Goal: Check status: Check status

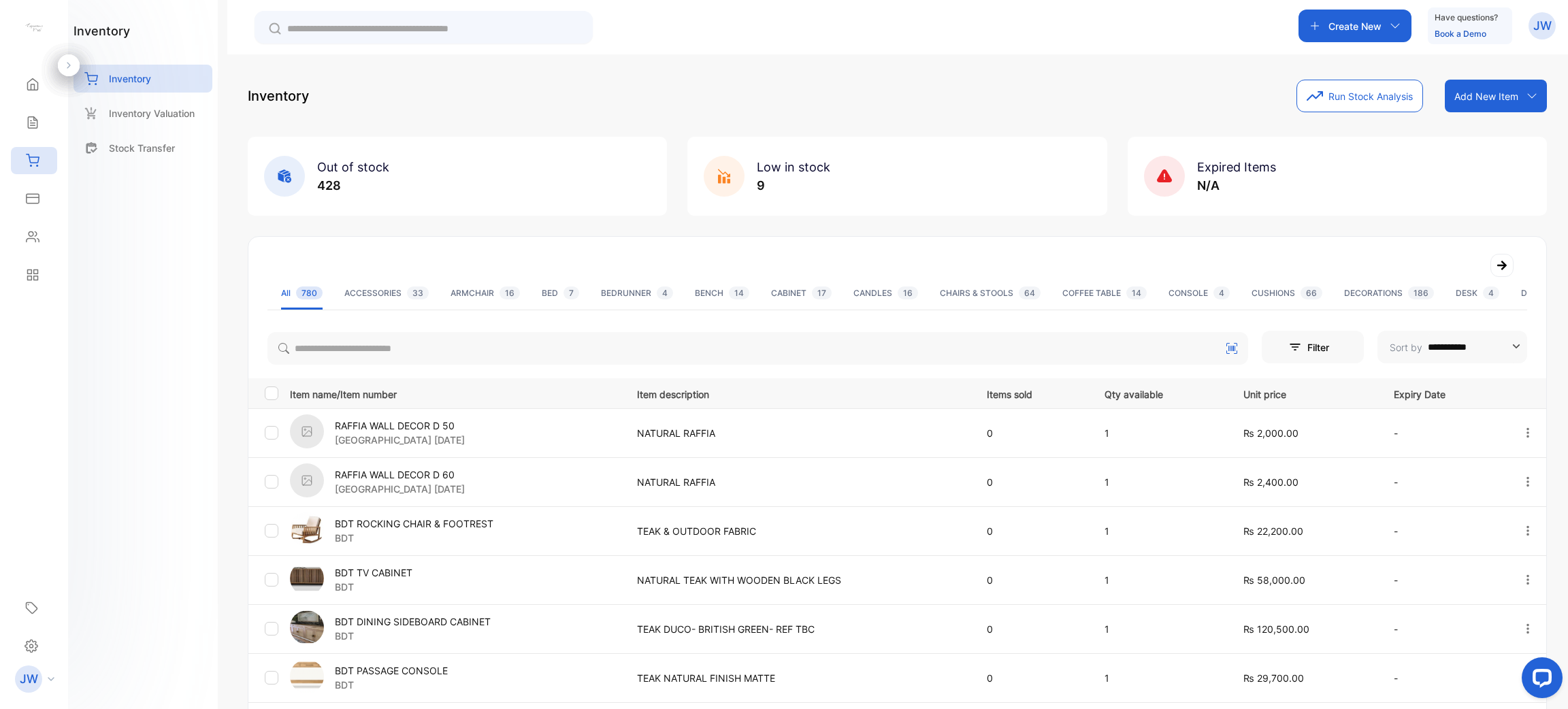
scroll to position [304, 0]
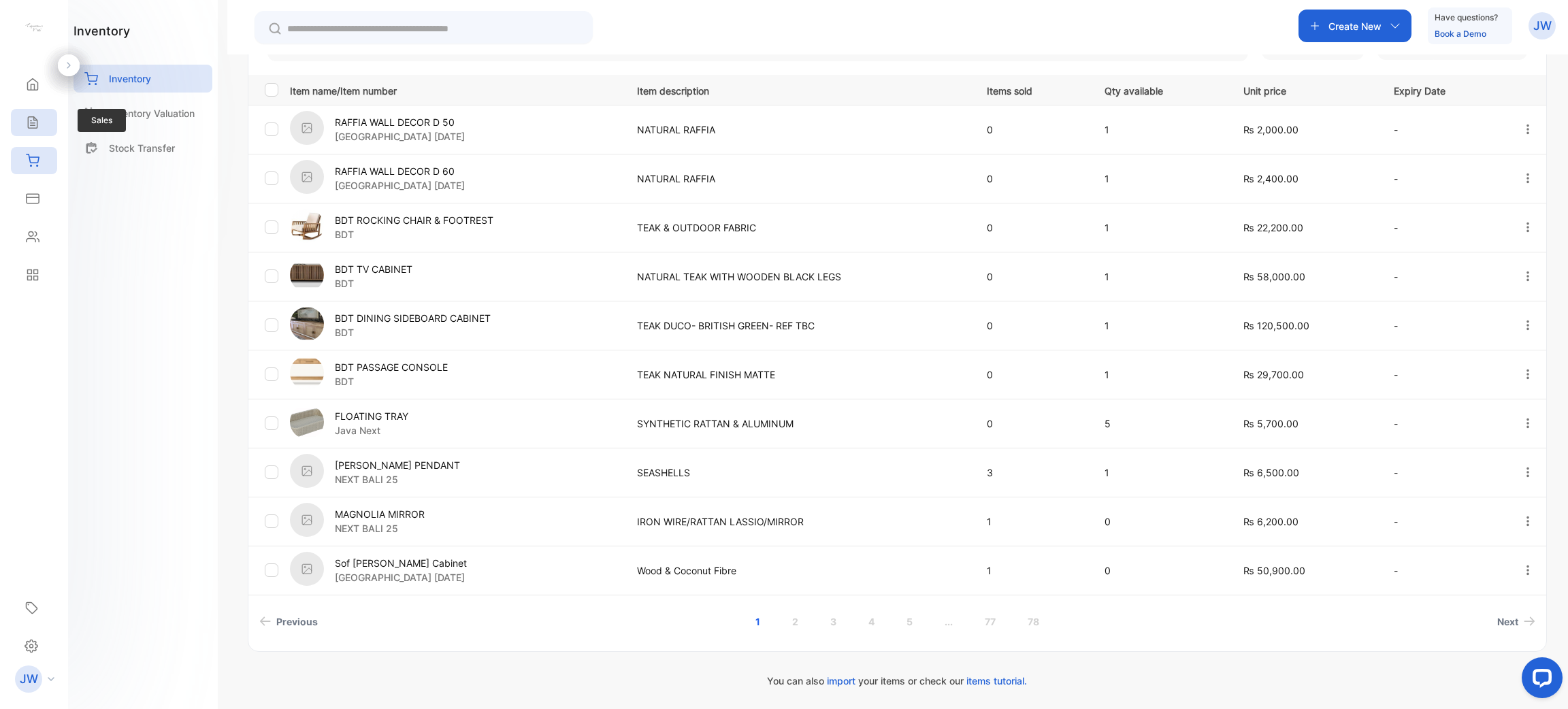
click at [26, 129] on icon at bounding box center [32, 122] width 14 height 14
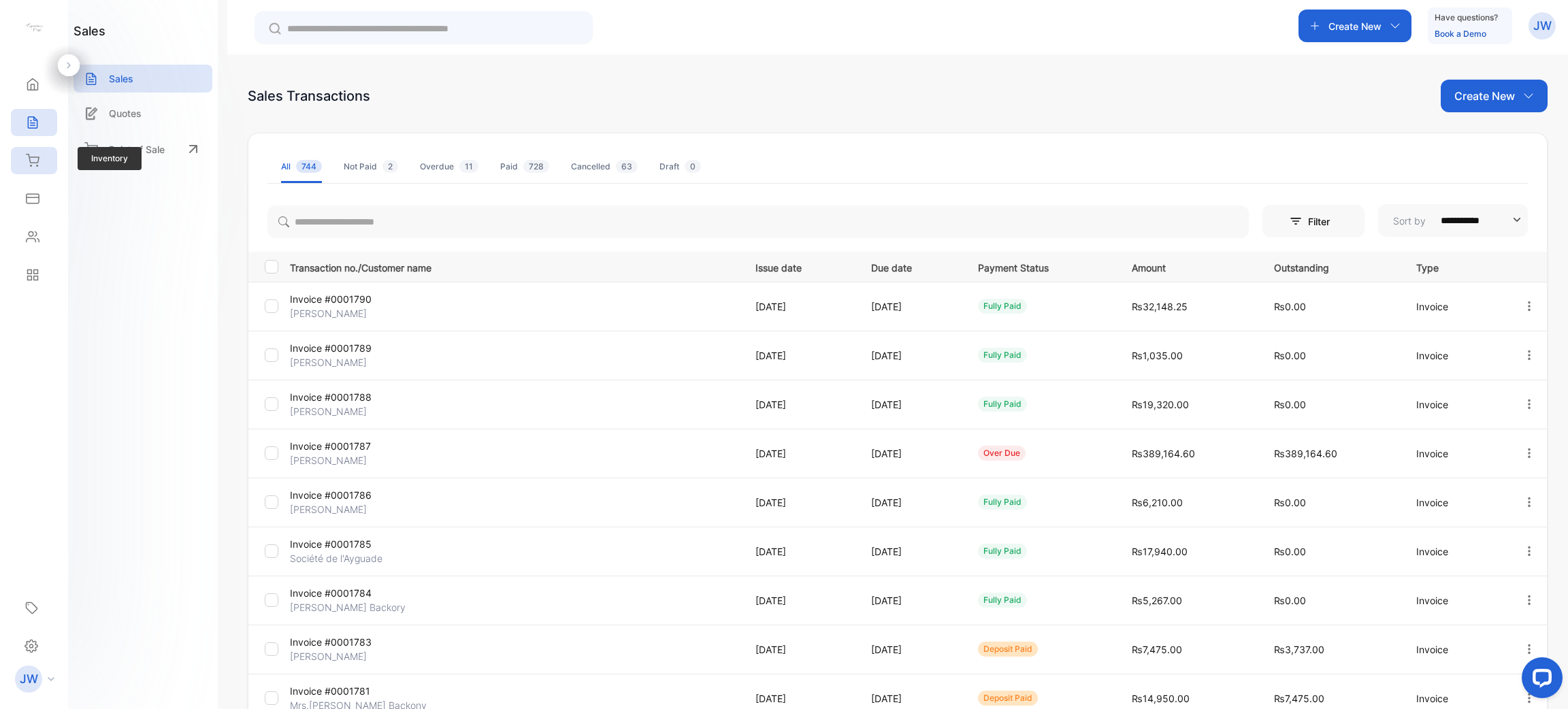
click at [53, 158] on div "Inventory" at bounding box center [34, 160] width 46 height 27
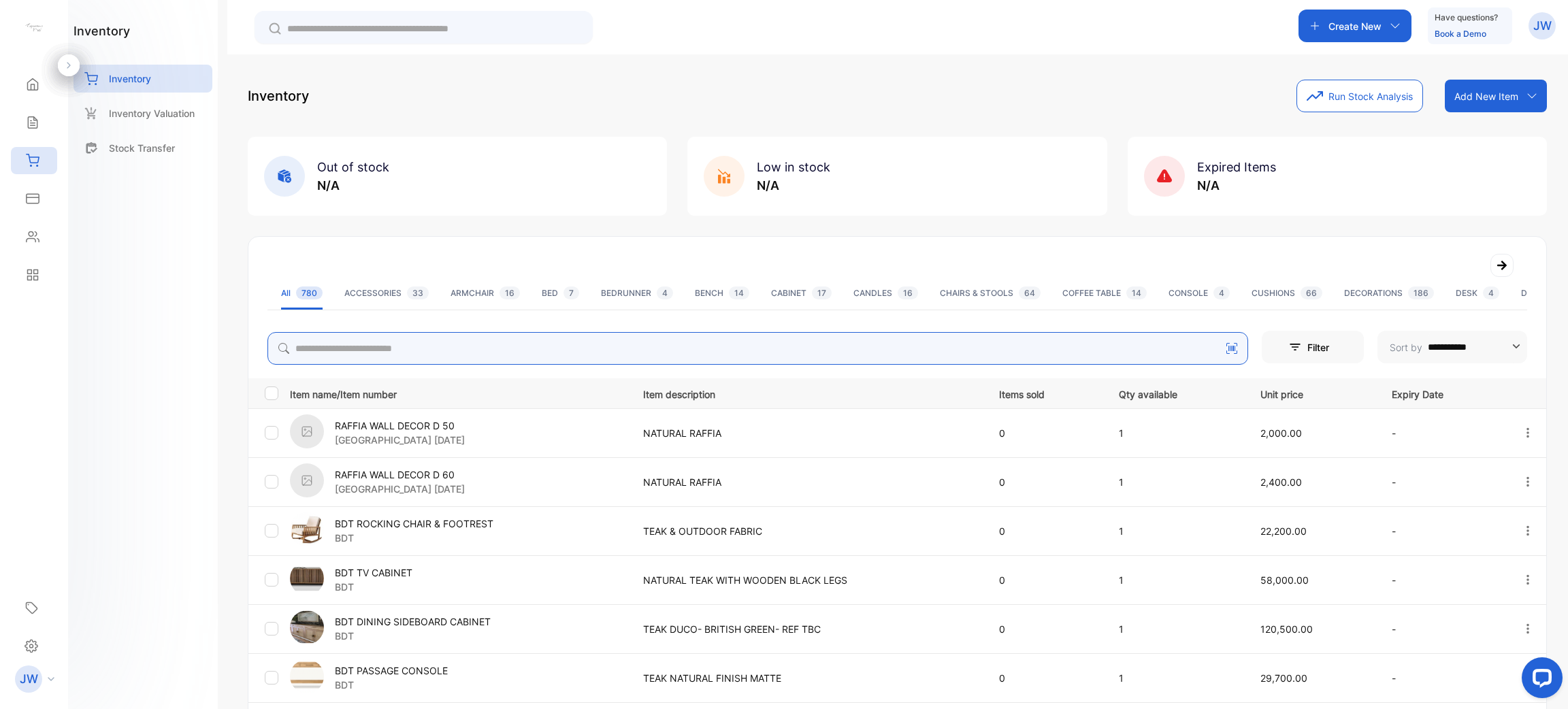
click at [423, 349] on input "search" at bounding box center [758, 348] width 981 height 33
type input "****"
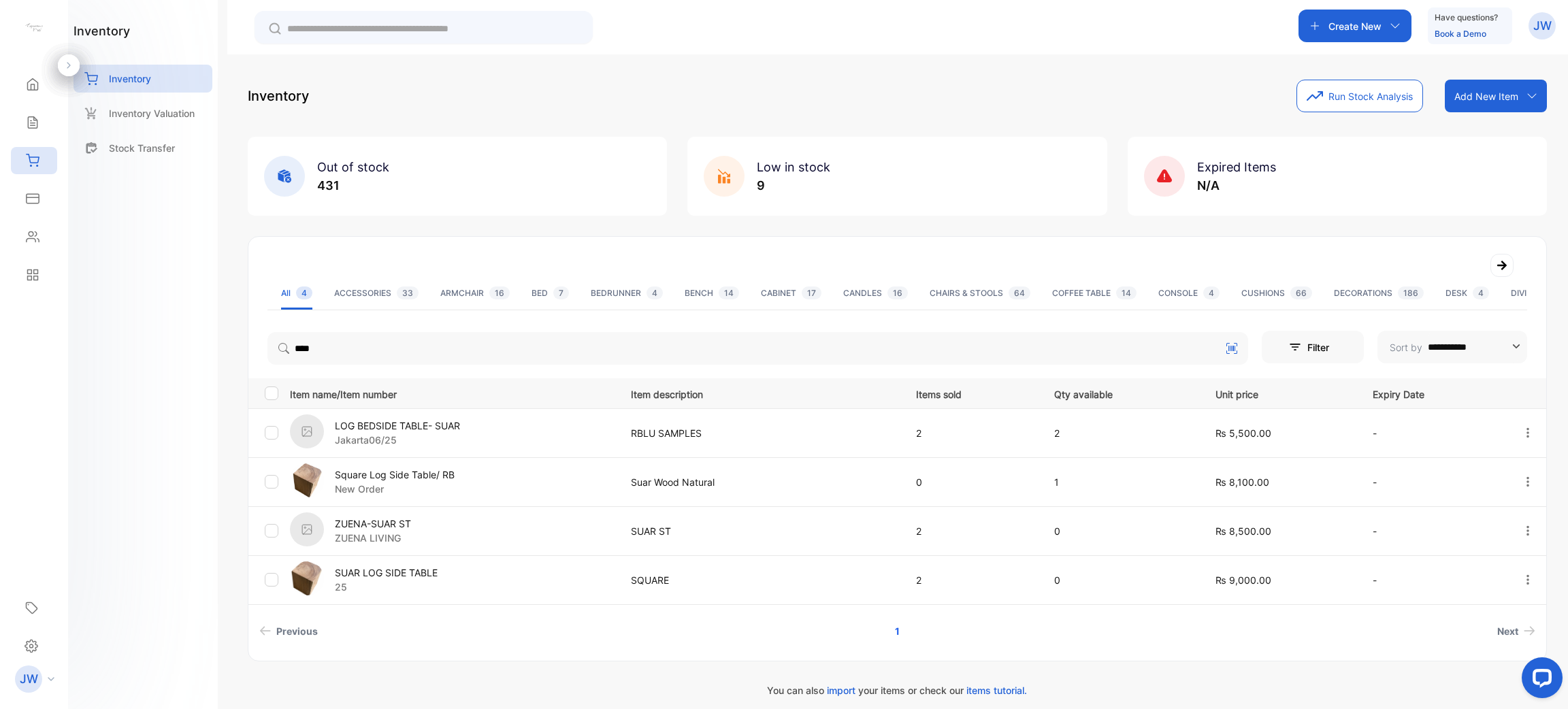
click at [396, 591] on p "25" at bounding box center [386, 588] width 102 height 15
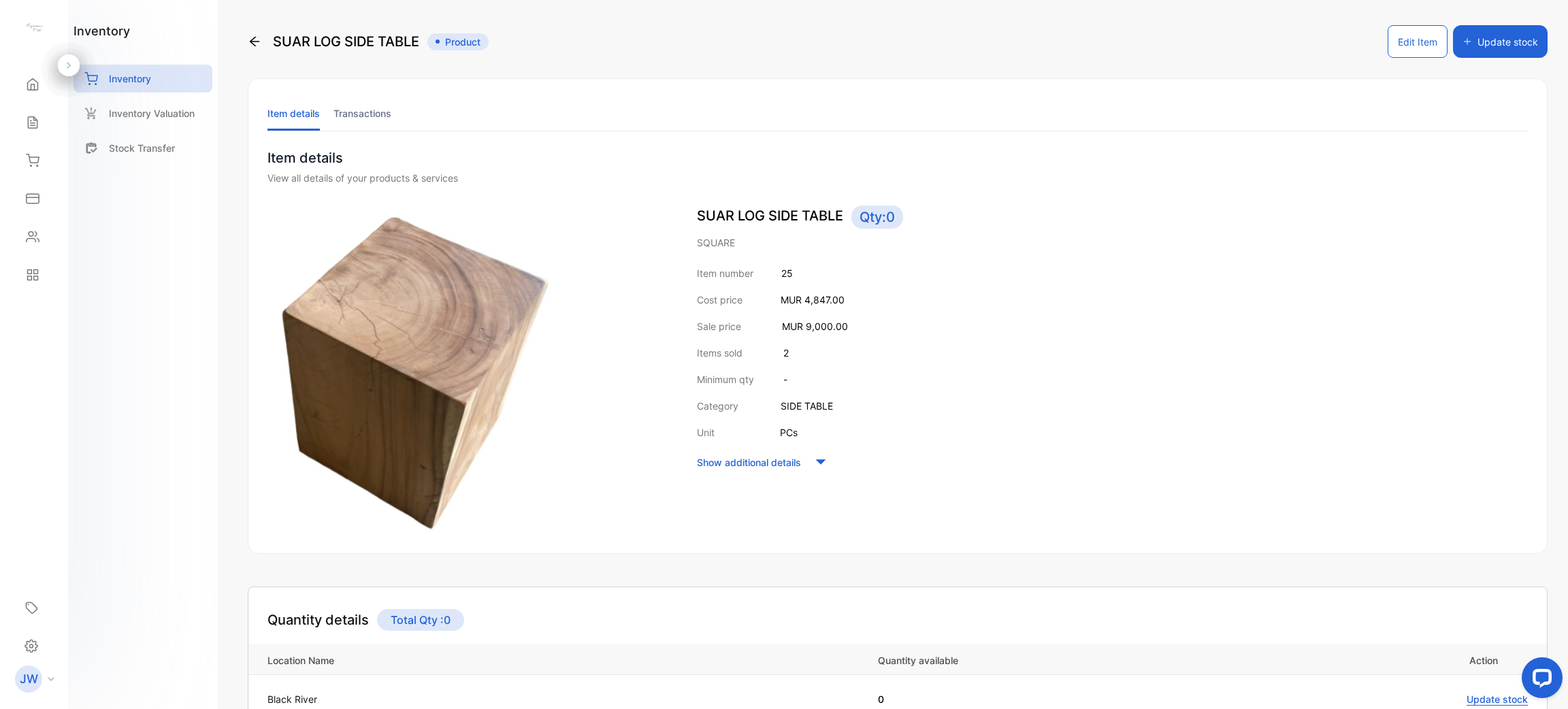
scroll to position [1, 0]
click at [329, 112] on ul "Item details Transactions" at bounding box center [898, 113] width 1261 height 35
click at [348, 110] on li "Transactions" at bounding box center [362, 112] width 58 height 34
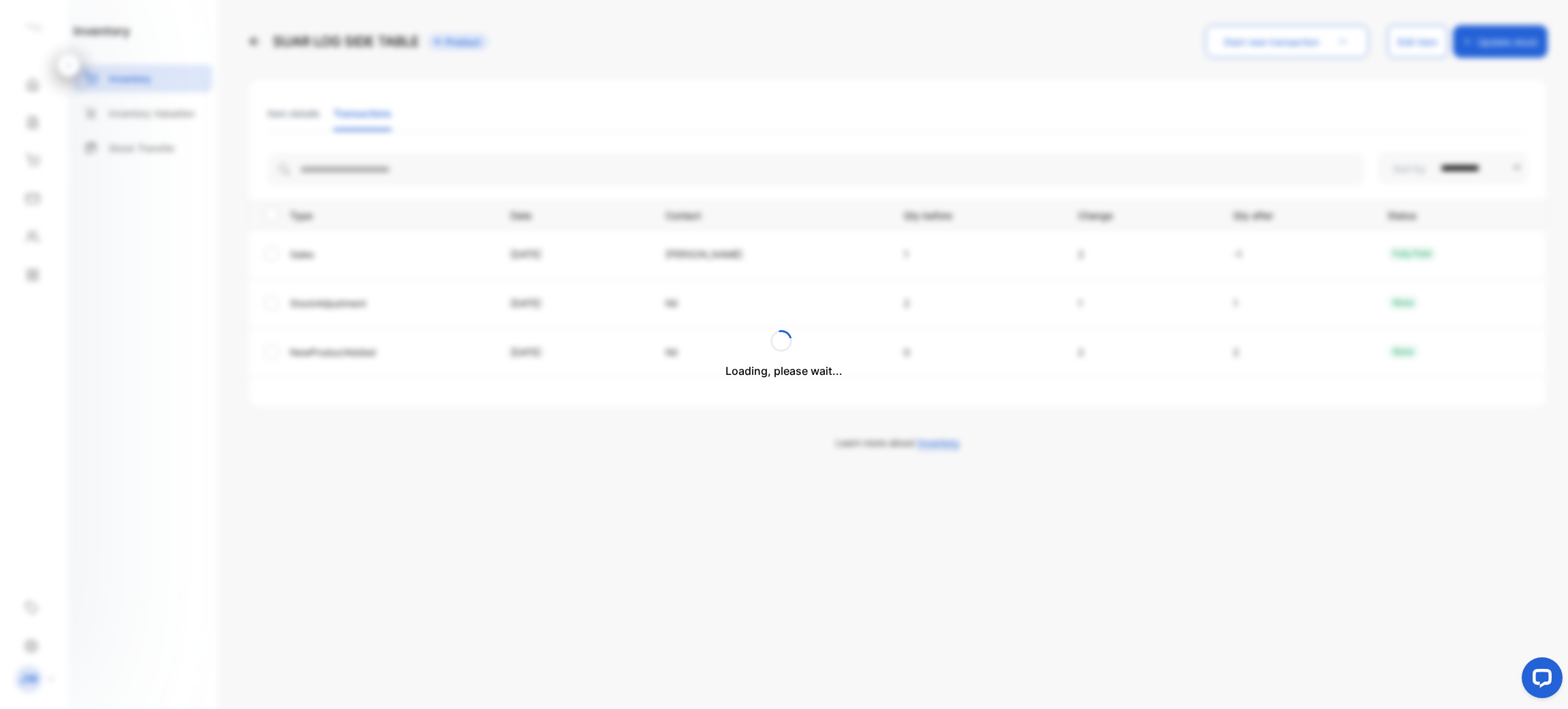
scroll to position [0, 0]
click at [279, 102] on li "Item details" at bounding box center [294, 113] width 53 height 34
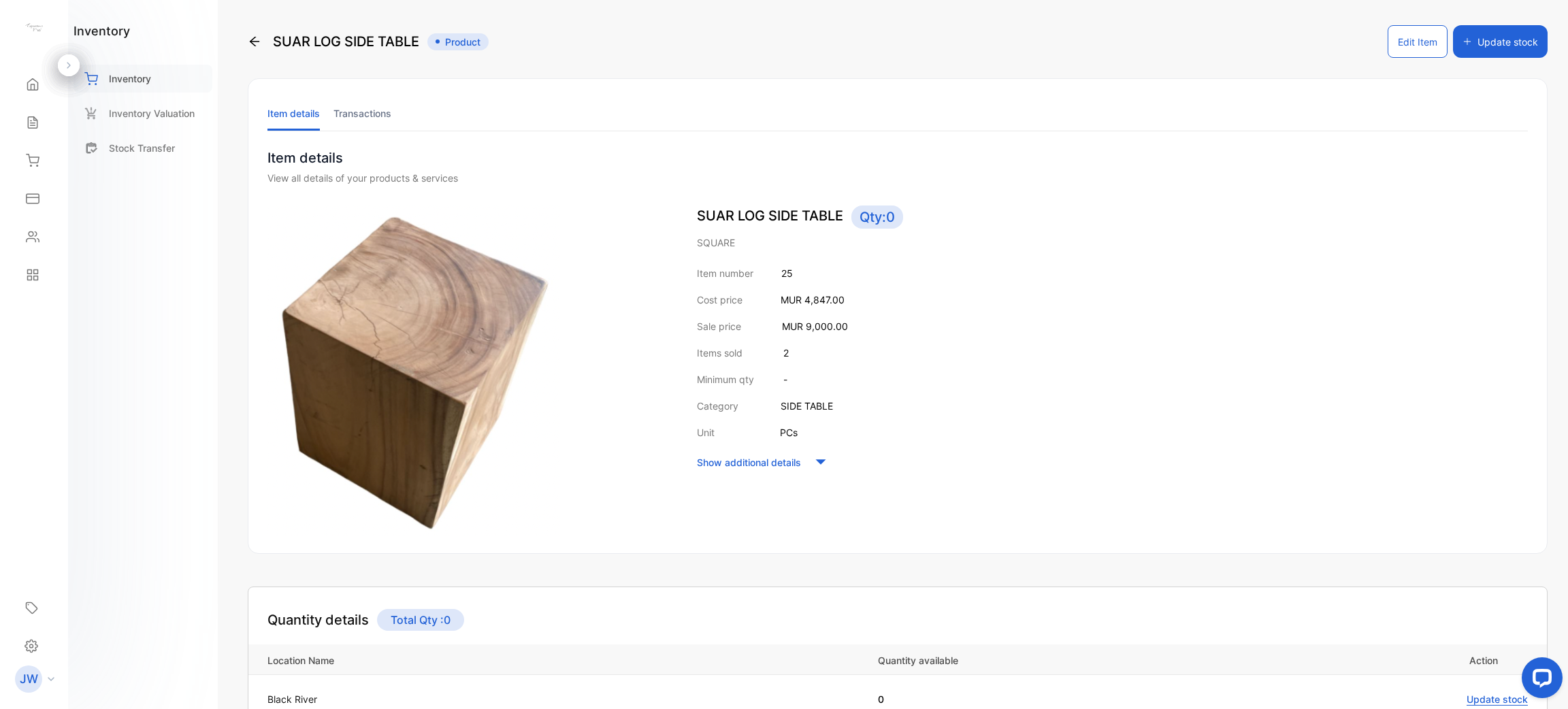
click at [167, 73] on div "Inventory" at bounding box center [143, 78] width 139 height 28
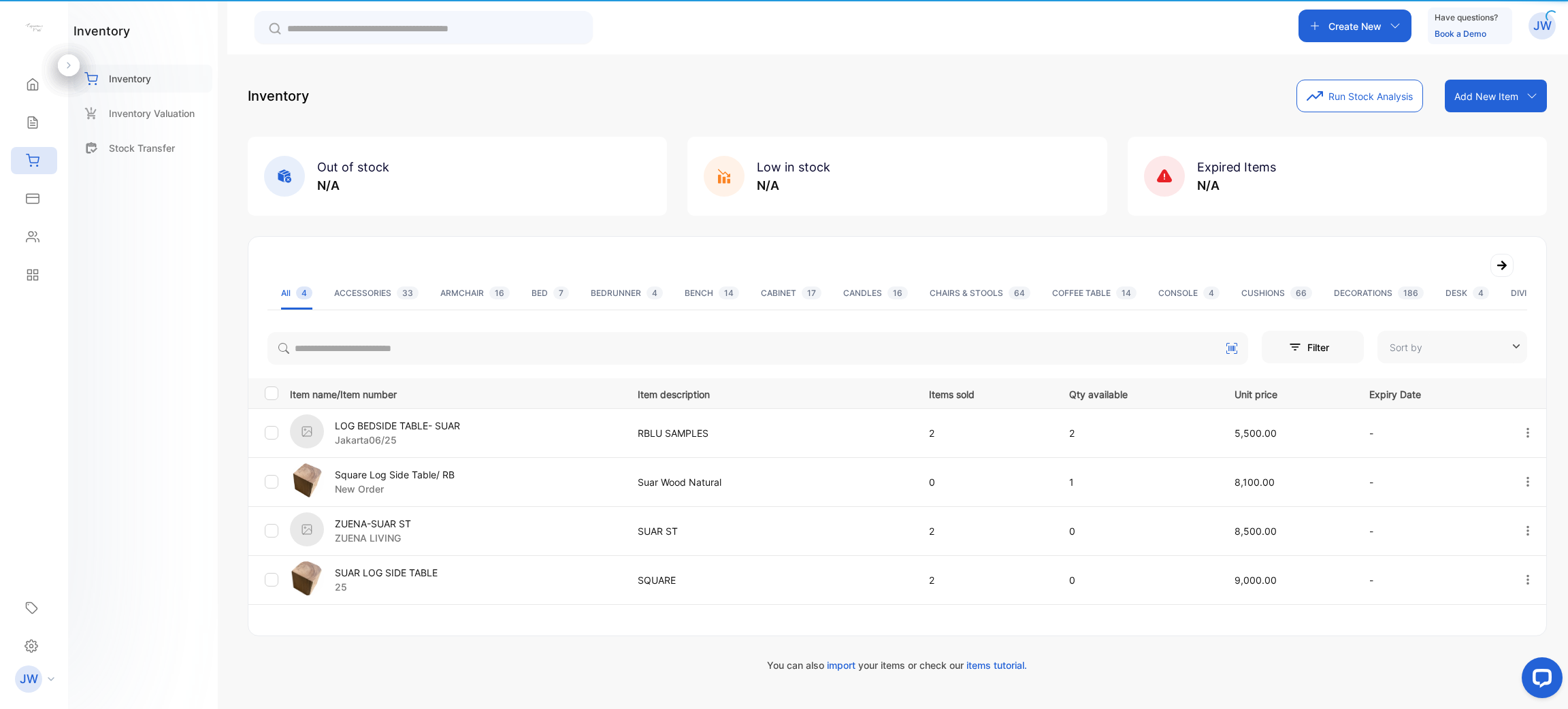
type input "**********"
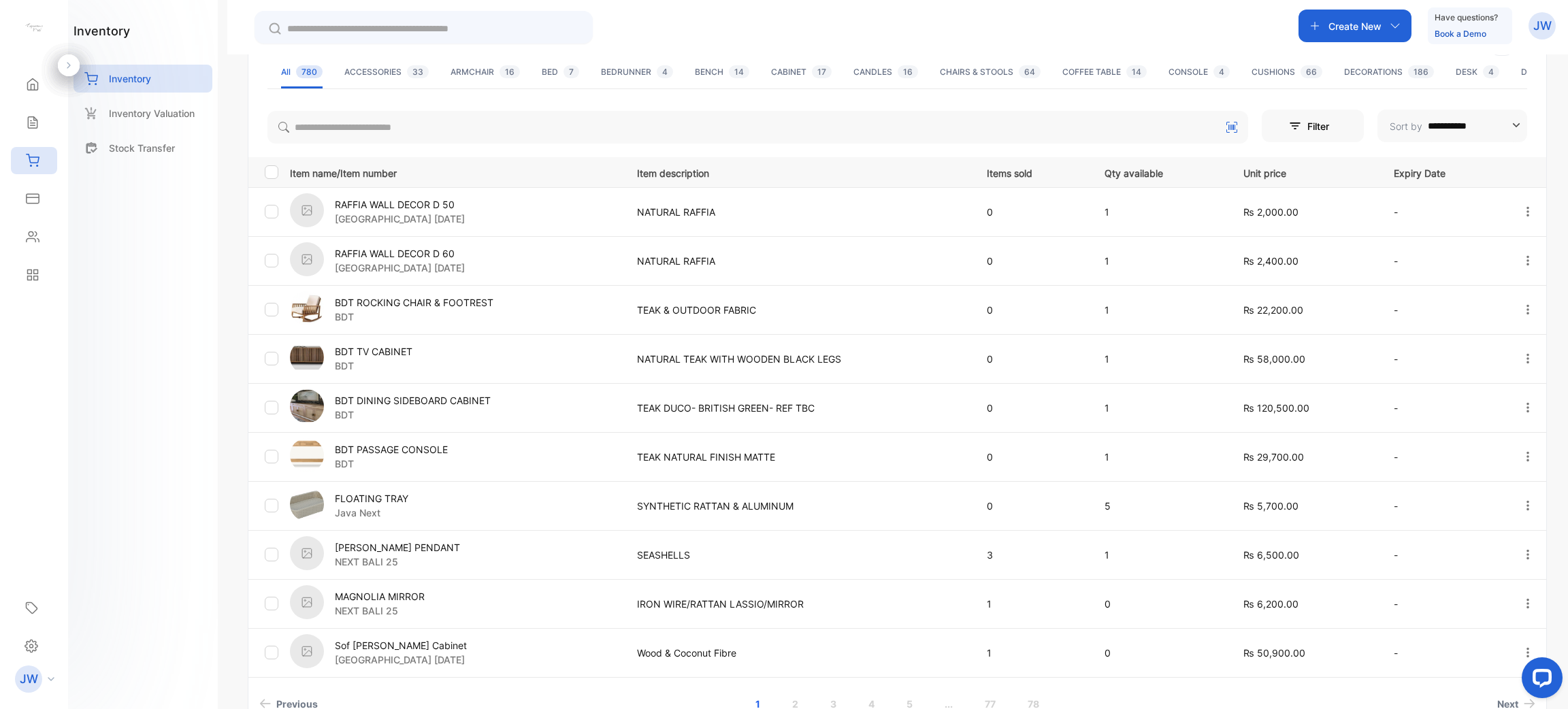
scroll to position [224, 0]
click at [43, 130] on div "Sales" at bounding box center [34, 122] width 46 height 27
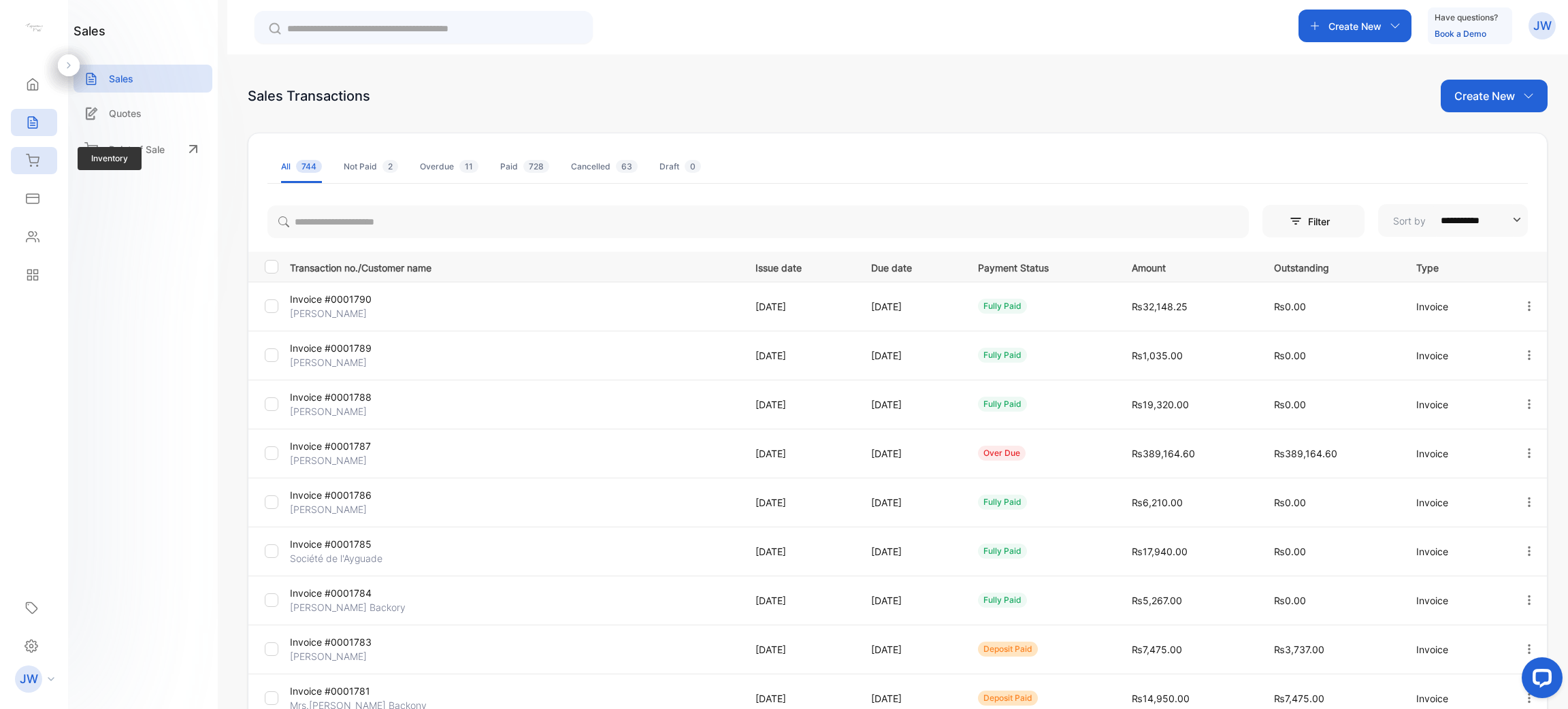
click at [37, 163] on icon at bounding box center [32, 160] width 14 height 14
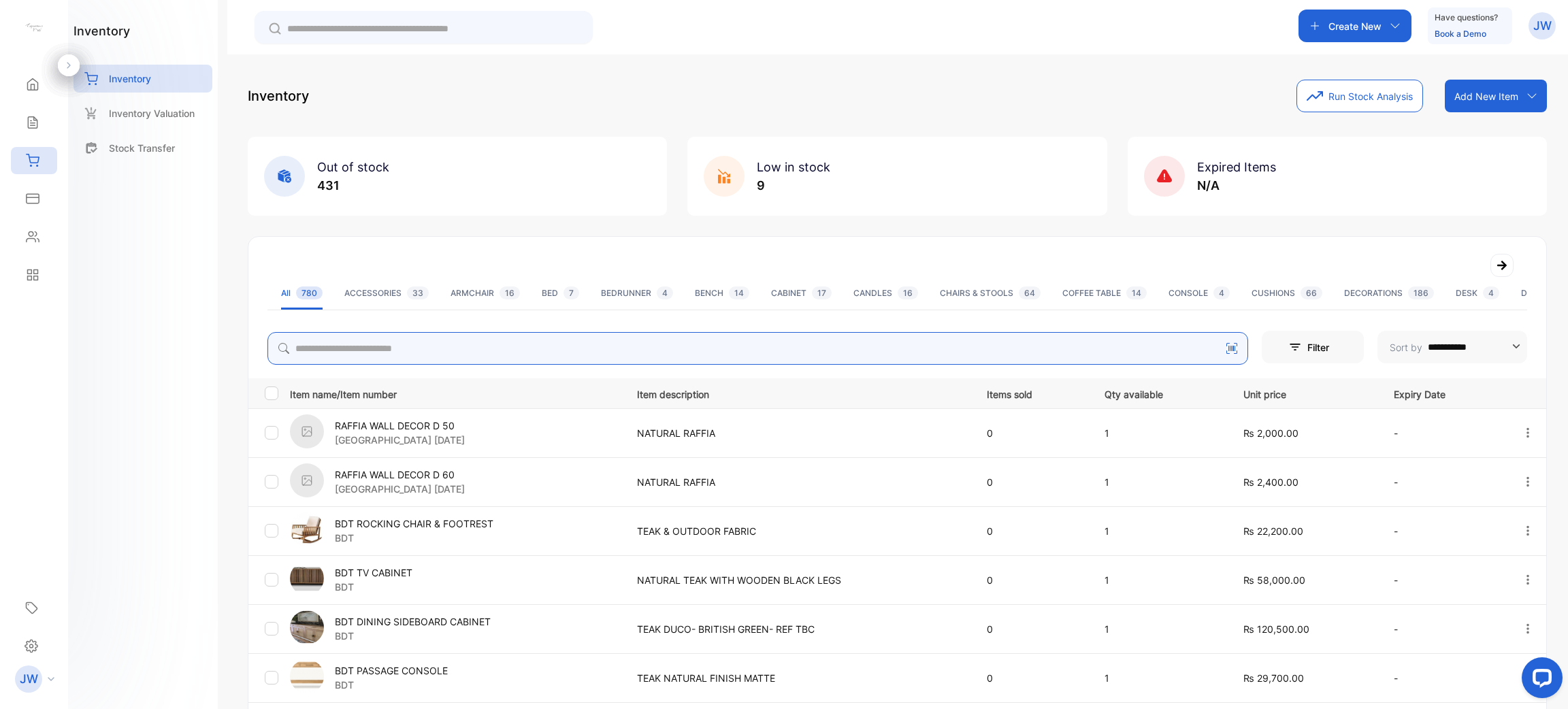
click at [497, 351] on input "search" at bounding box center [758, 348] width 981 height 33
type input "****"
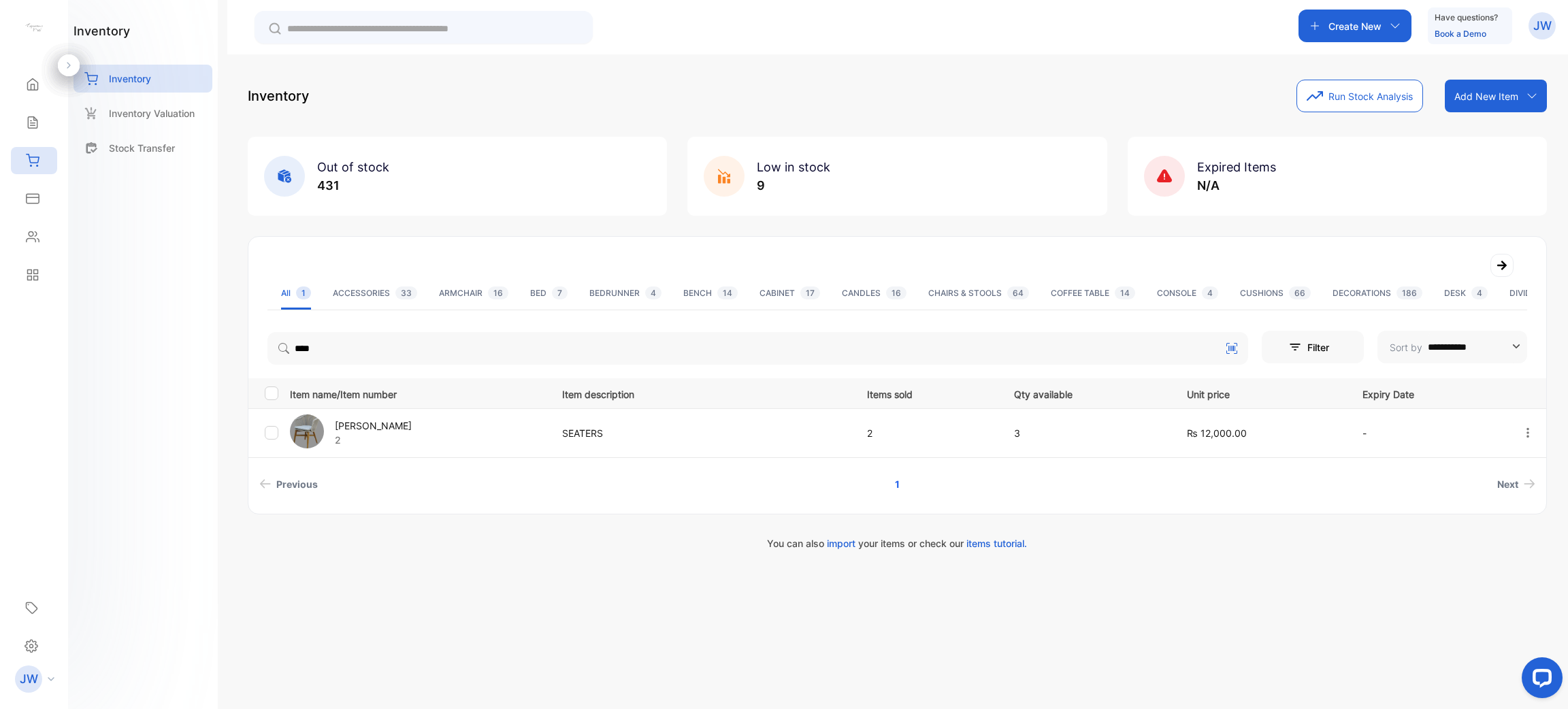
click at [395, 422] on p "[PERSON_NAME]" at bounding box center [373, 426] width 77 height 15
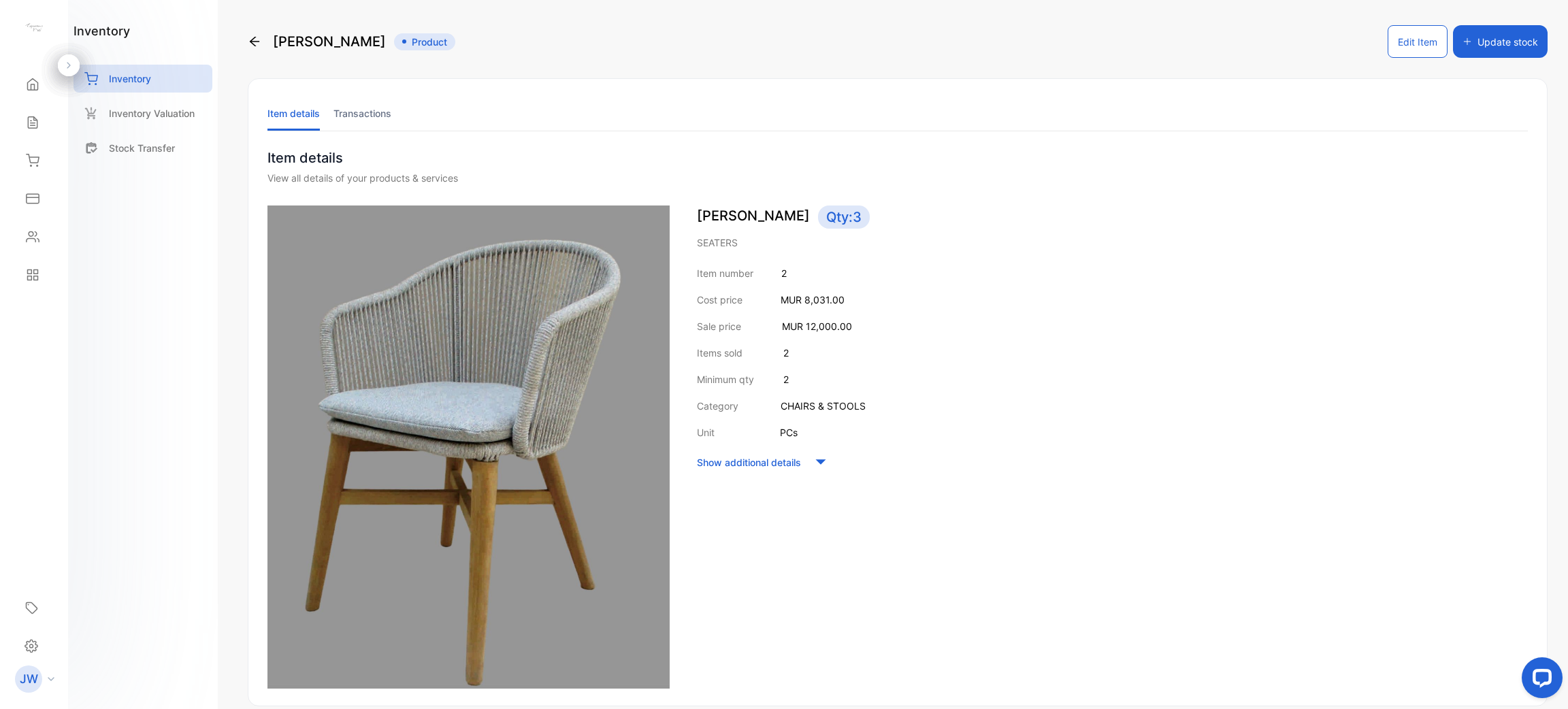
click at [367, 109] on li "Transactions" at bounding box center [362, 113] width 58 height 34
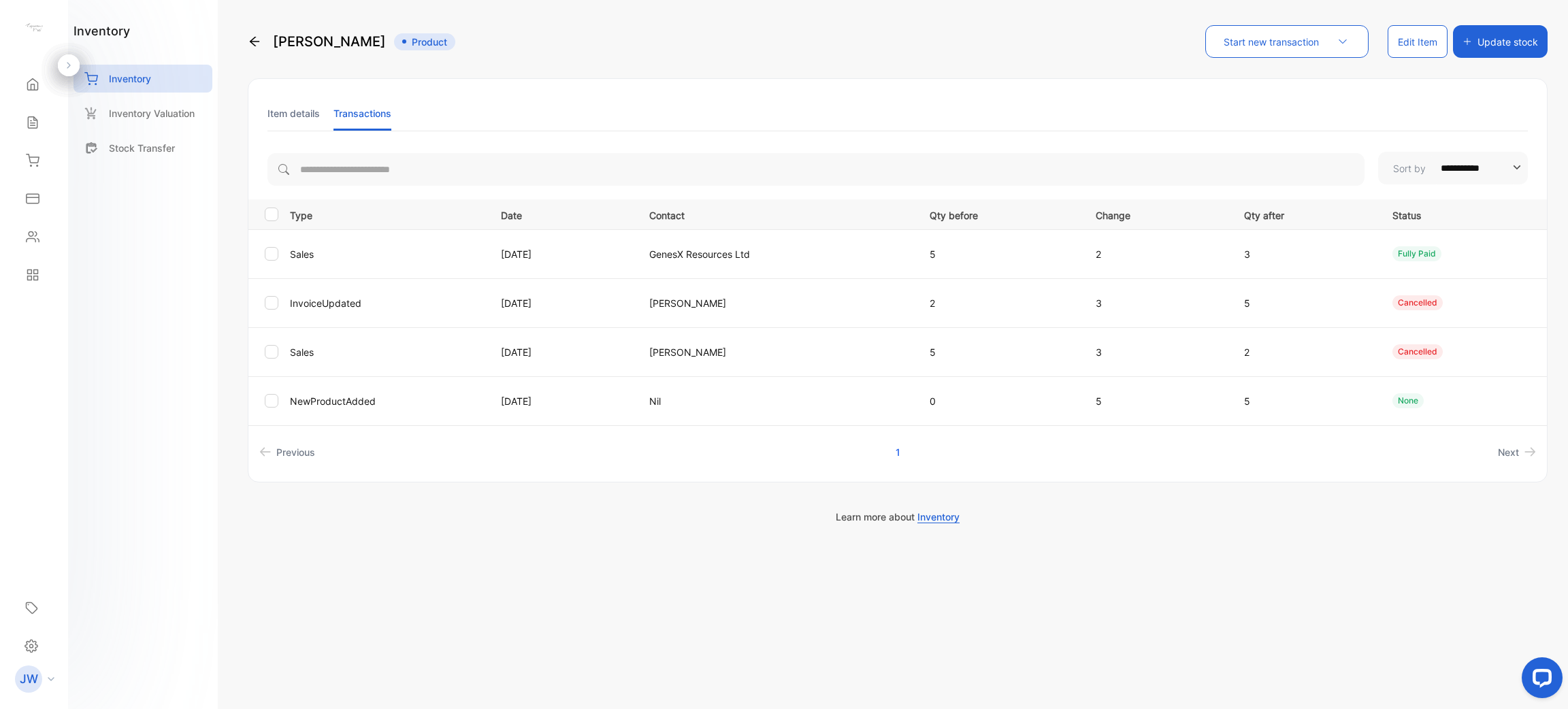
click at [300, 105] on li "Item details" at bounding box center [294, 113] width 53 height 34
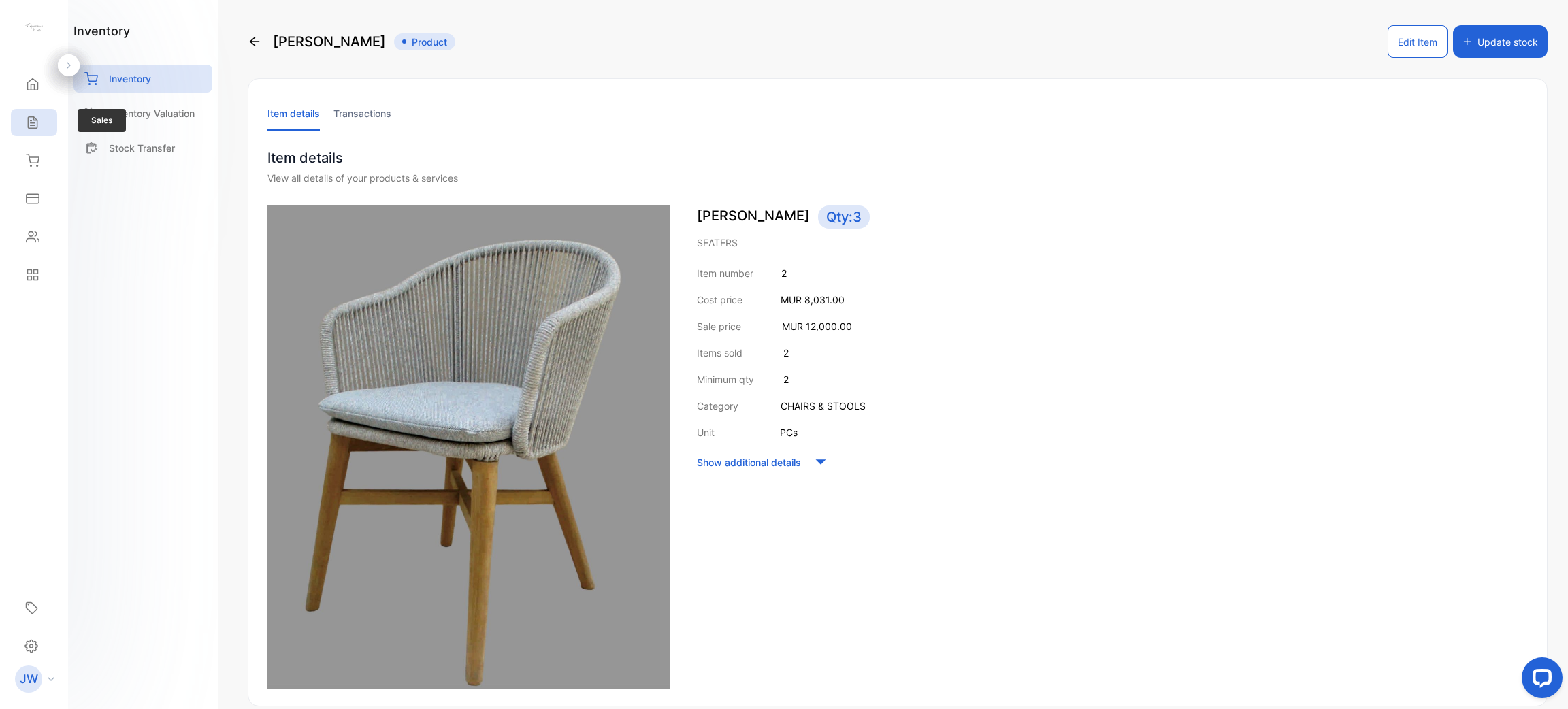
click at [26, 124] on icon at bounding box center [32, 122] width 14 height 14
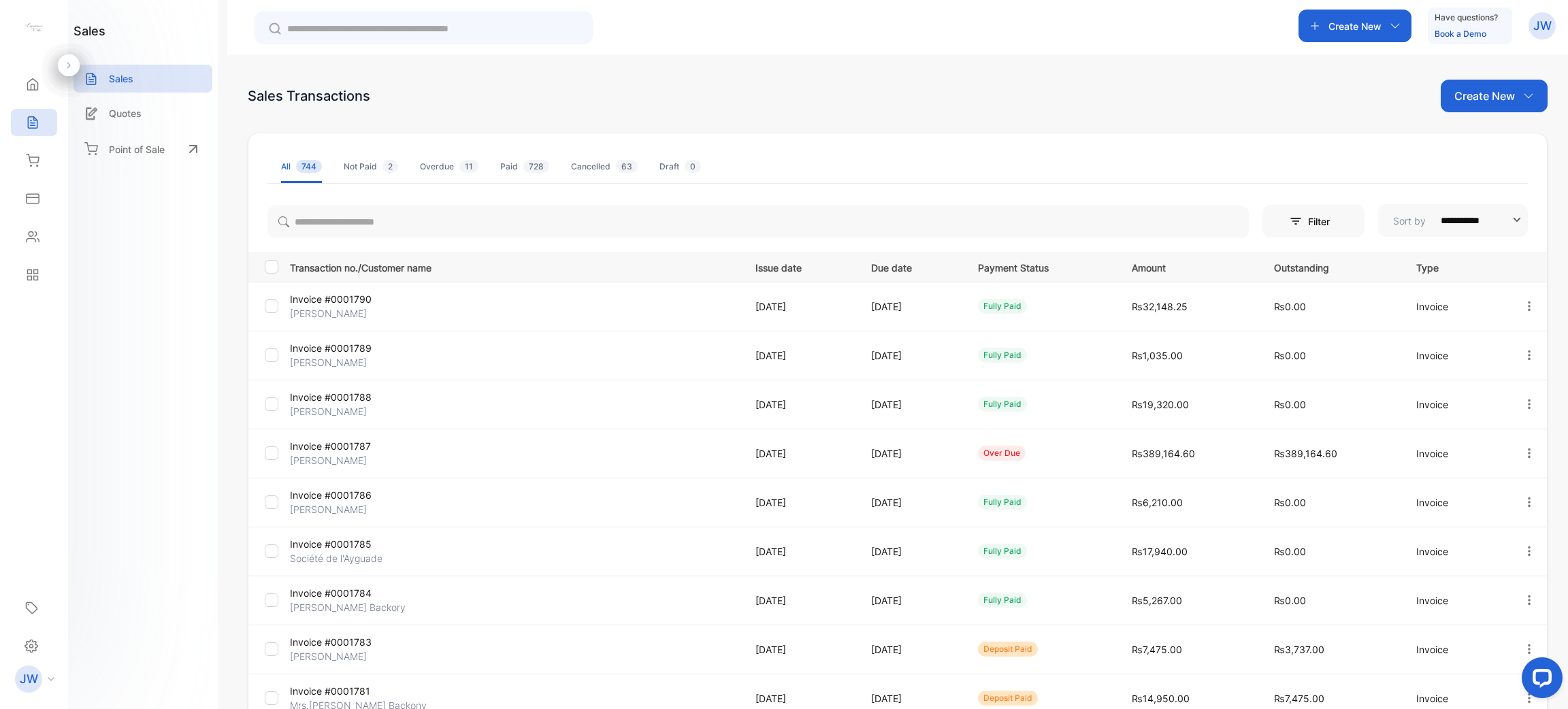
scroll to position [1, 0]
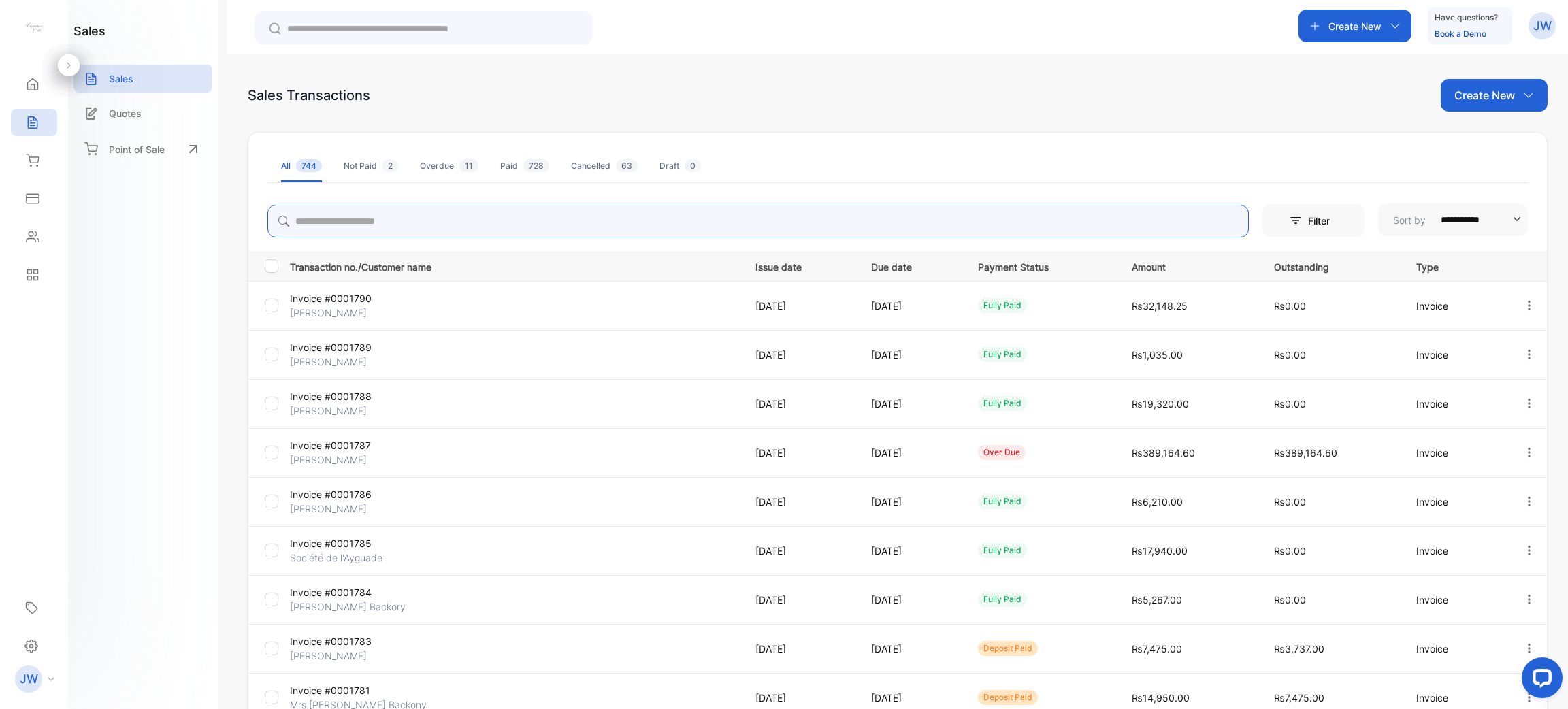
click at [451, 233] on input "search" at bounding box center [758, 221] width 981 height 33
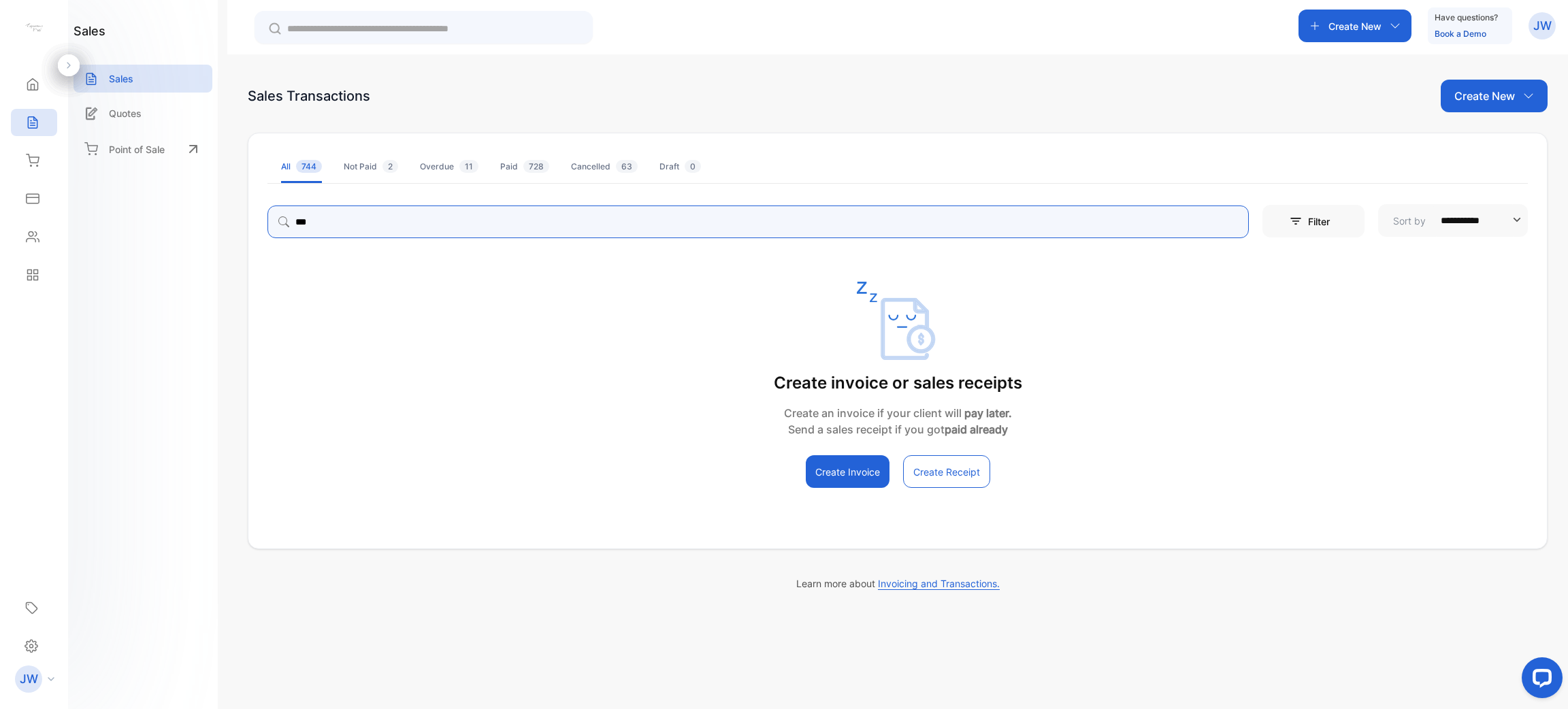
type input "***"
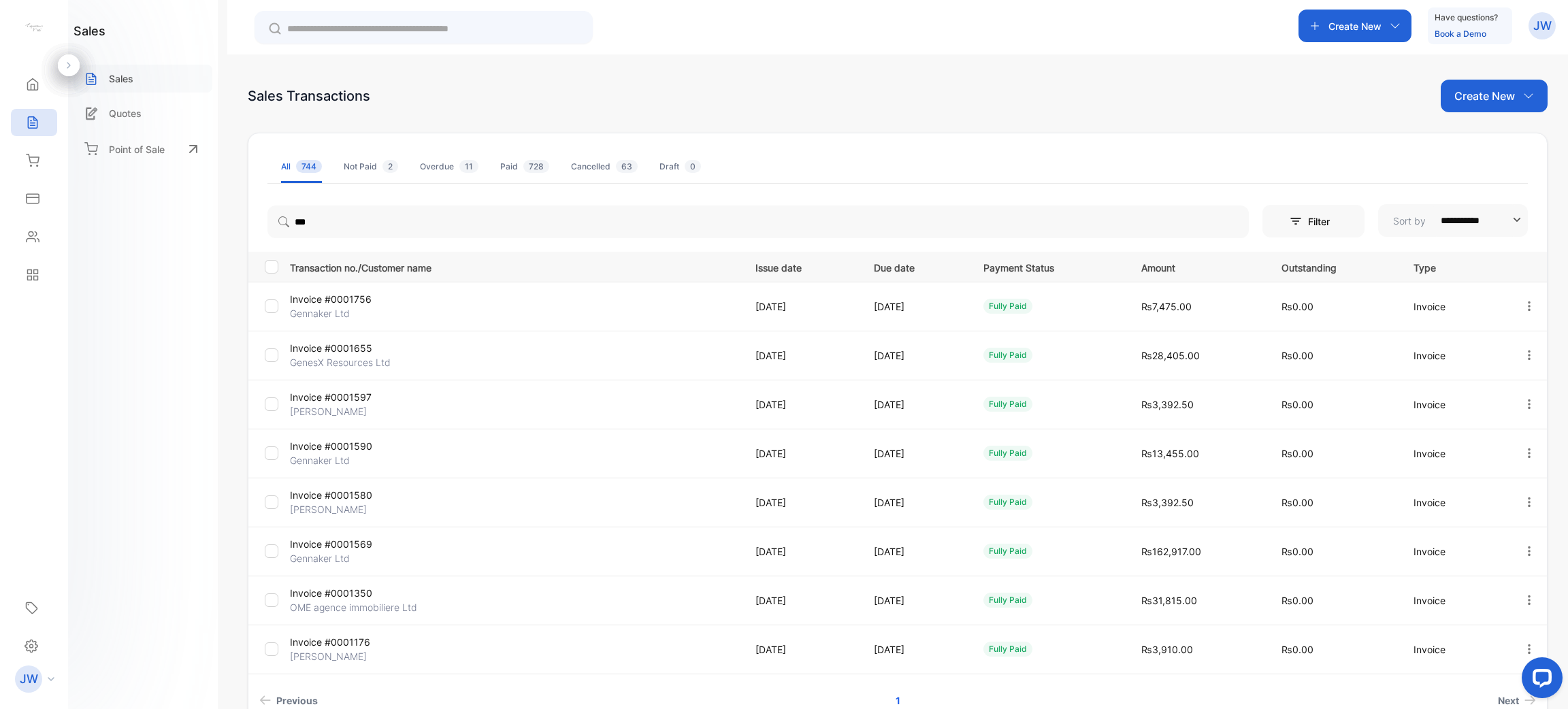
click at [132, 72] on p "Sales" at bounding box center [121, 79] width 24 height 15
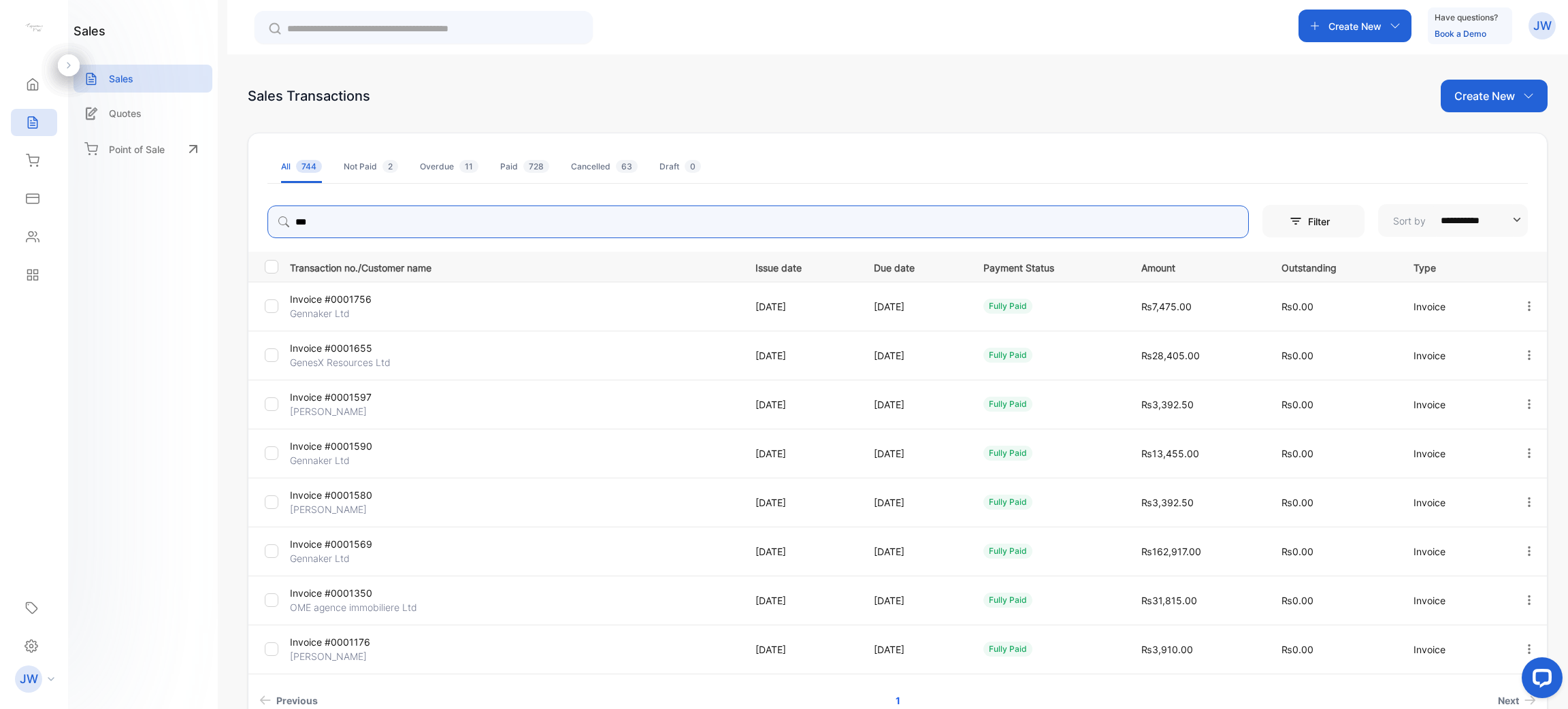
drag, startPoint x: 340, startPoint y: 214, endPoint x: 221, endPoint y: 202, distance: 119.6
click at [221, 202] on div "**********" at bounding box center [784, 395] width 1568 height 791
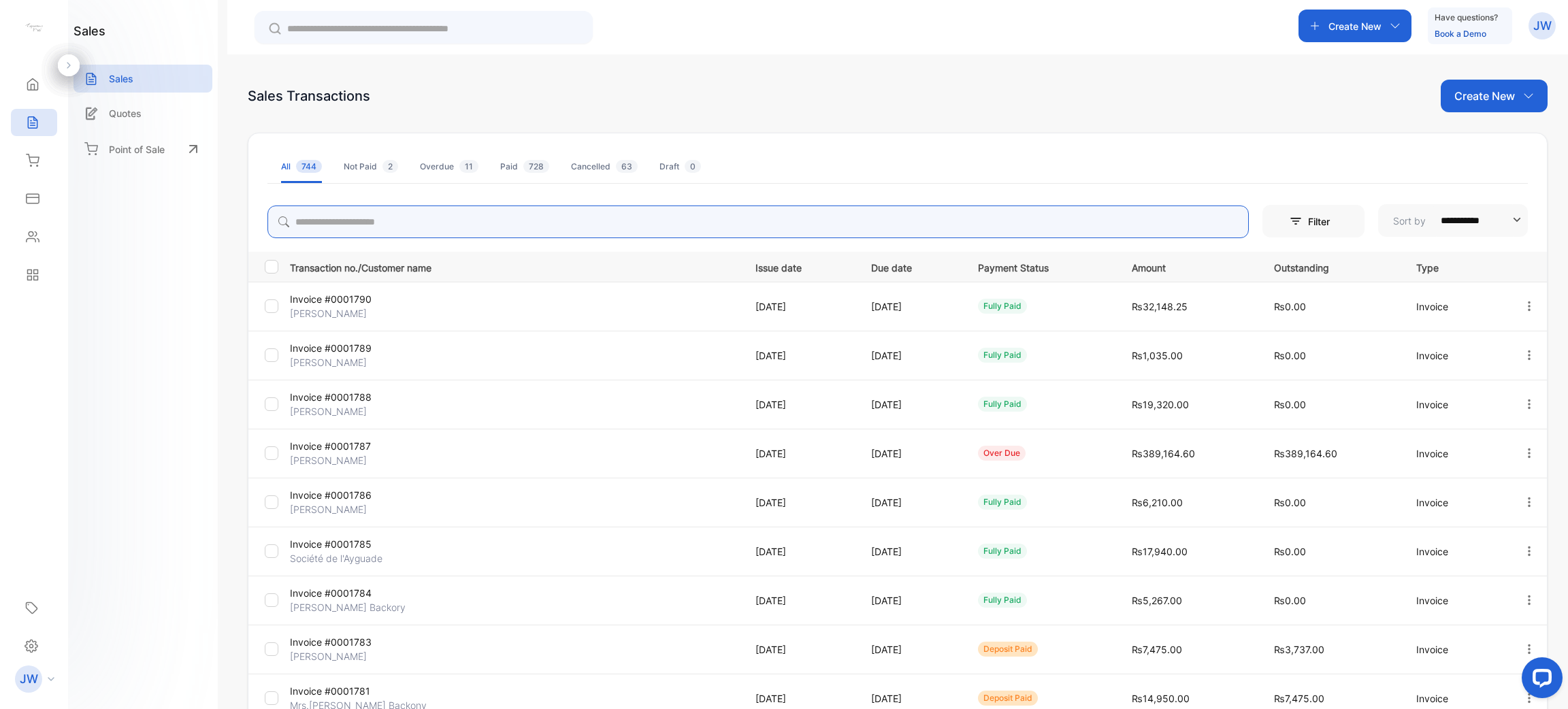
scroll to position [181, 0]
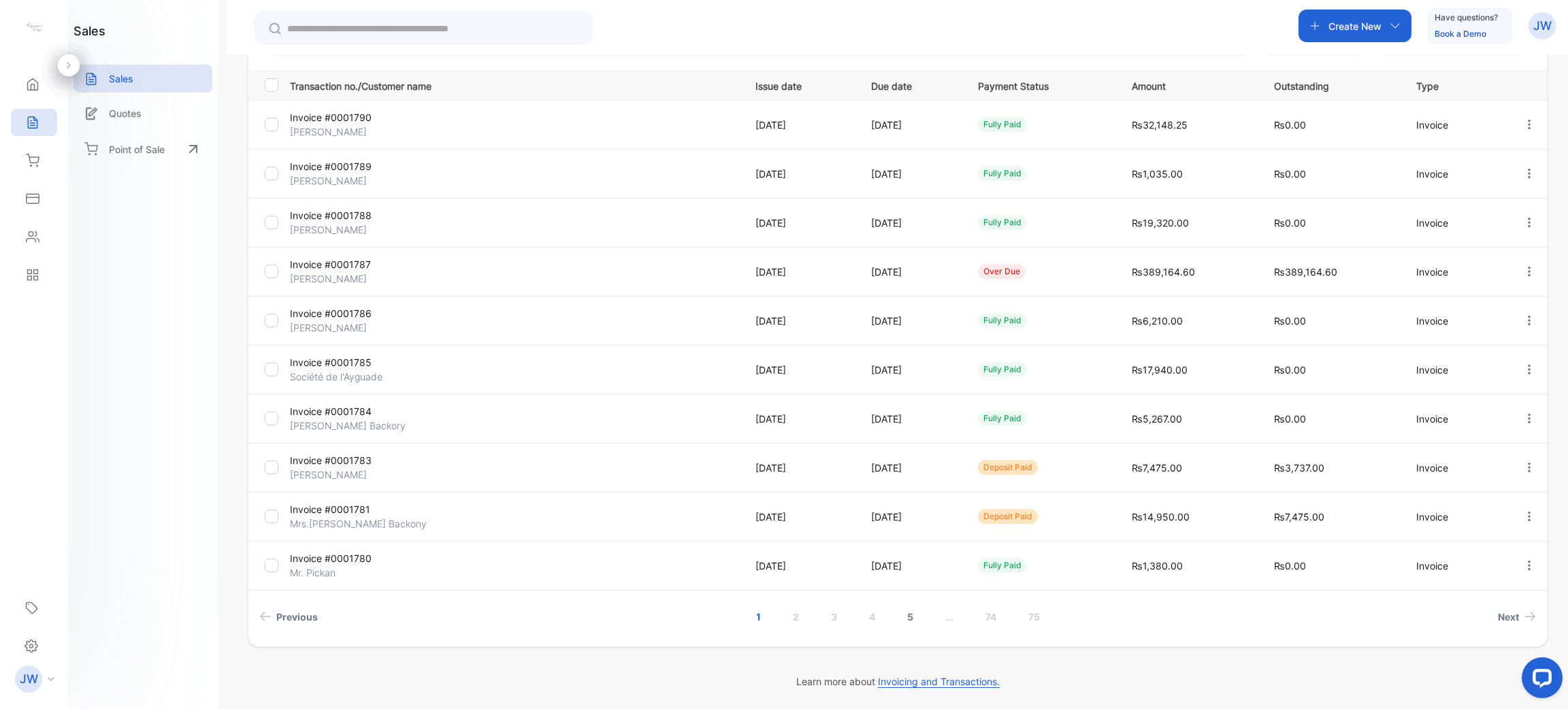
click at [906, 614] on link "5" at bounding box center [910, 617] width 39 height 25
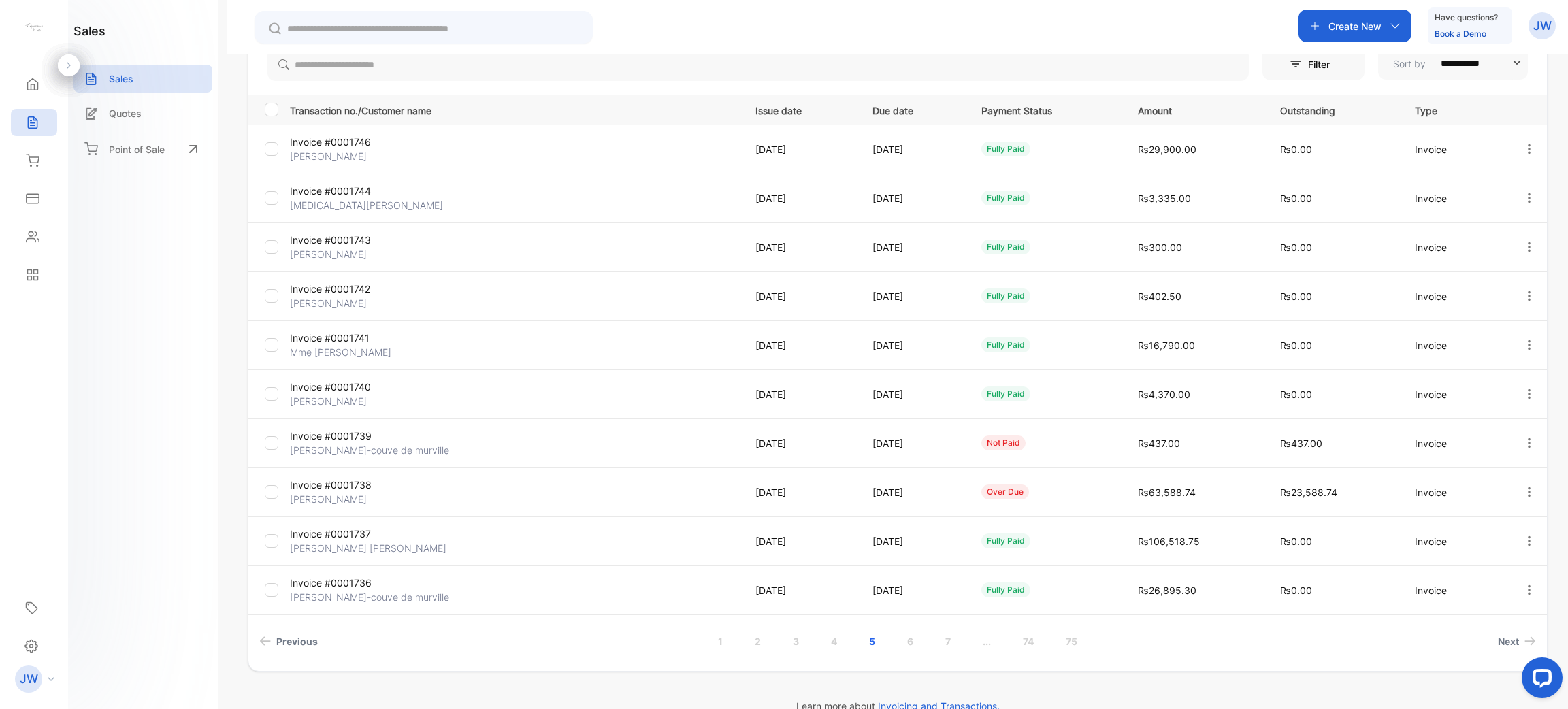
click at [991, 642] on link "..." at bounding box center [987, 642] width 41 height 25
click at [981, 648] on link "12" at bounding box center [973, 642] width 44 height 25
click at [928, 639] on link "13" at bounding box center [935, 642] width 44 height 25
click at [975, 645] on link "15" at bounding box center [978, 642] width 44 height 25
click at [804, 639] on link "13" at bounding box center [807, 642] width 44 height 25
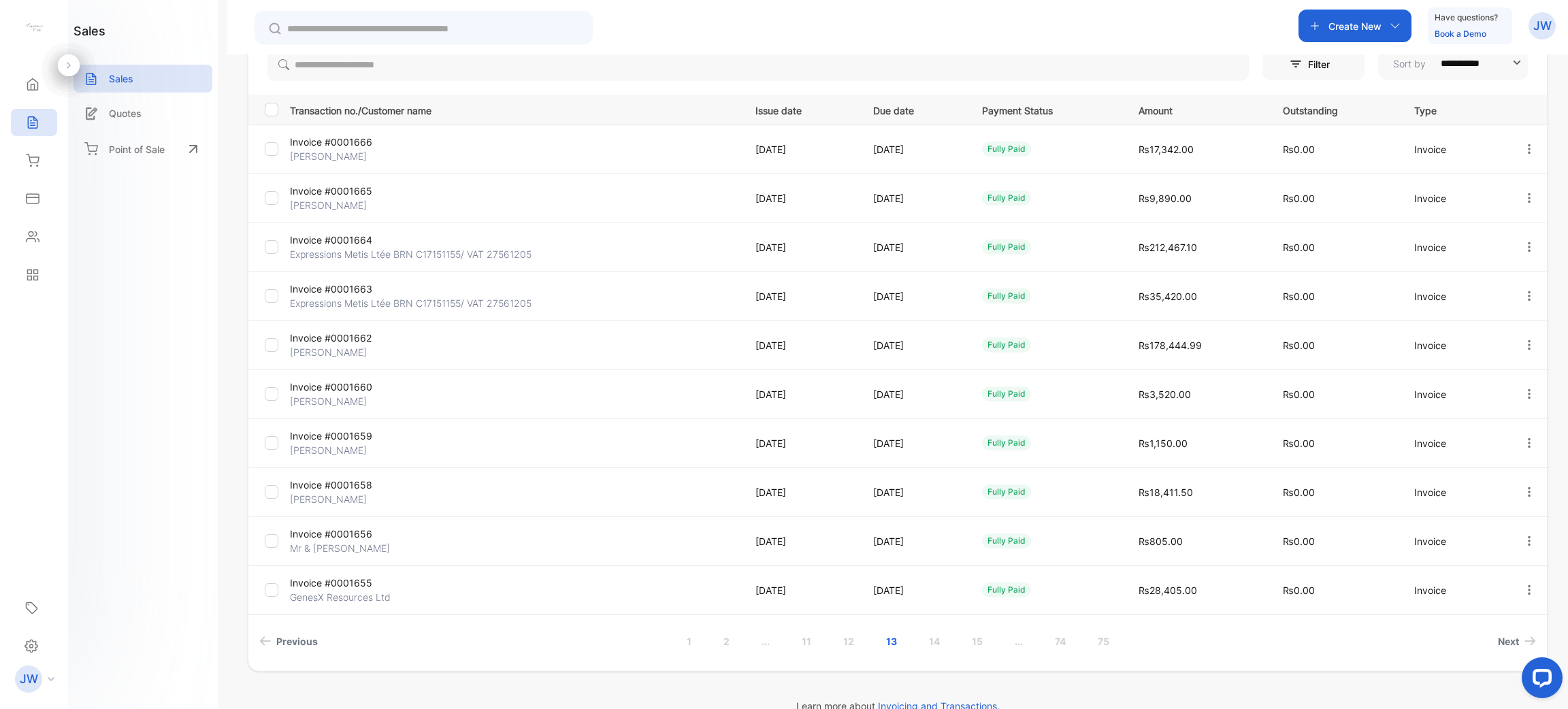
click at [337, 539] on p "Invoice #0001656" at bounding box center [364, 534] width 150 height 15
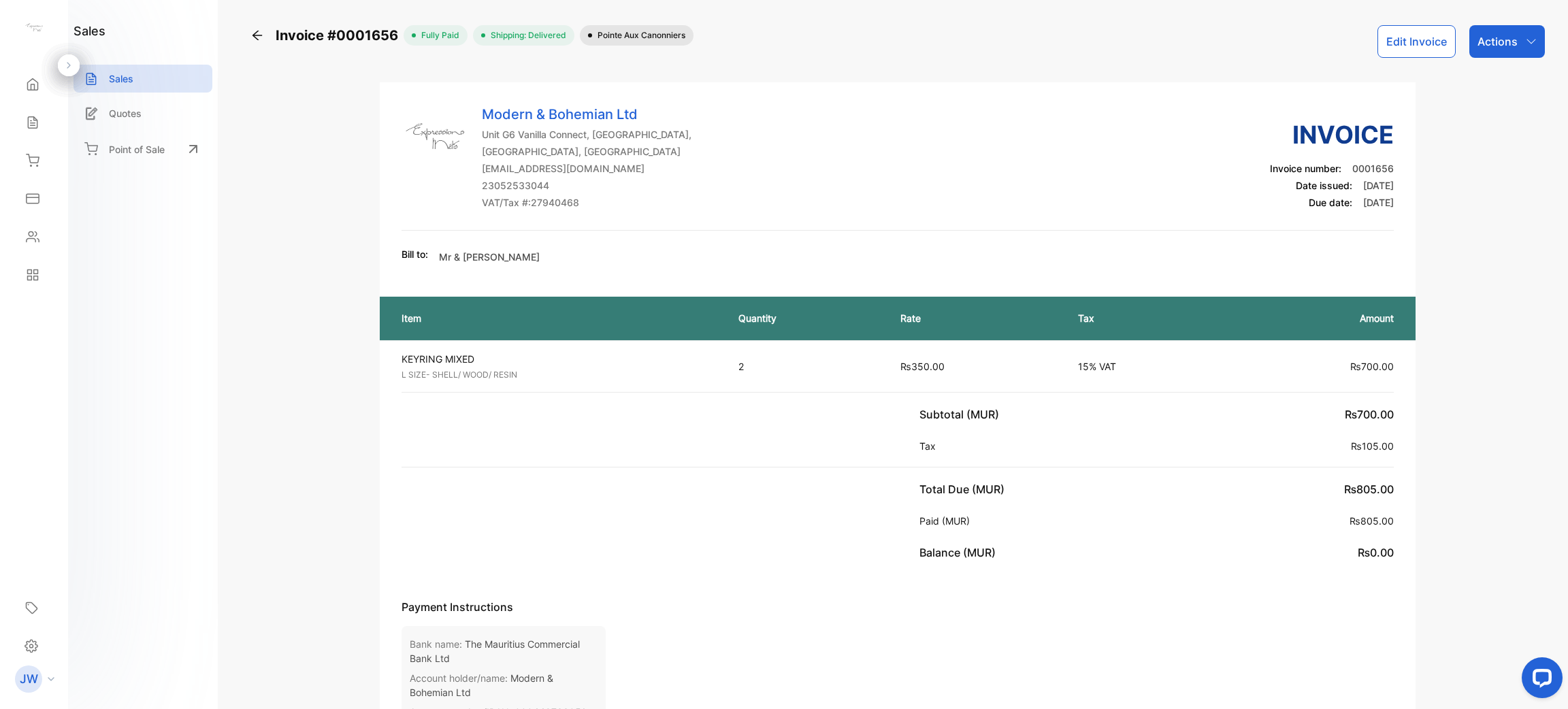
click at [260, 33] on icon at bounding box center [257, 35] width 14 height 14
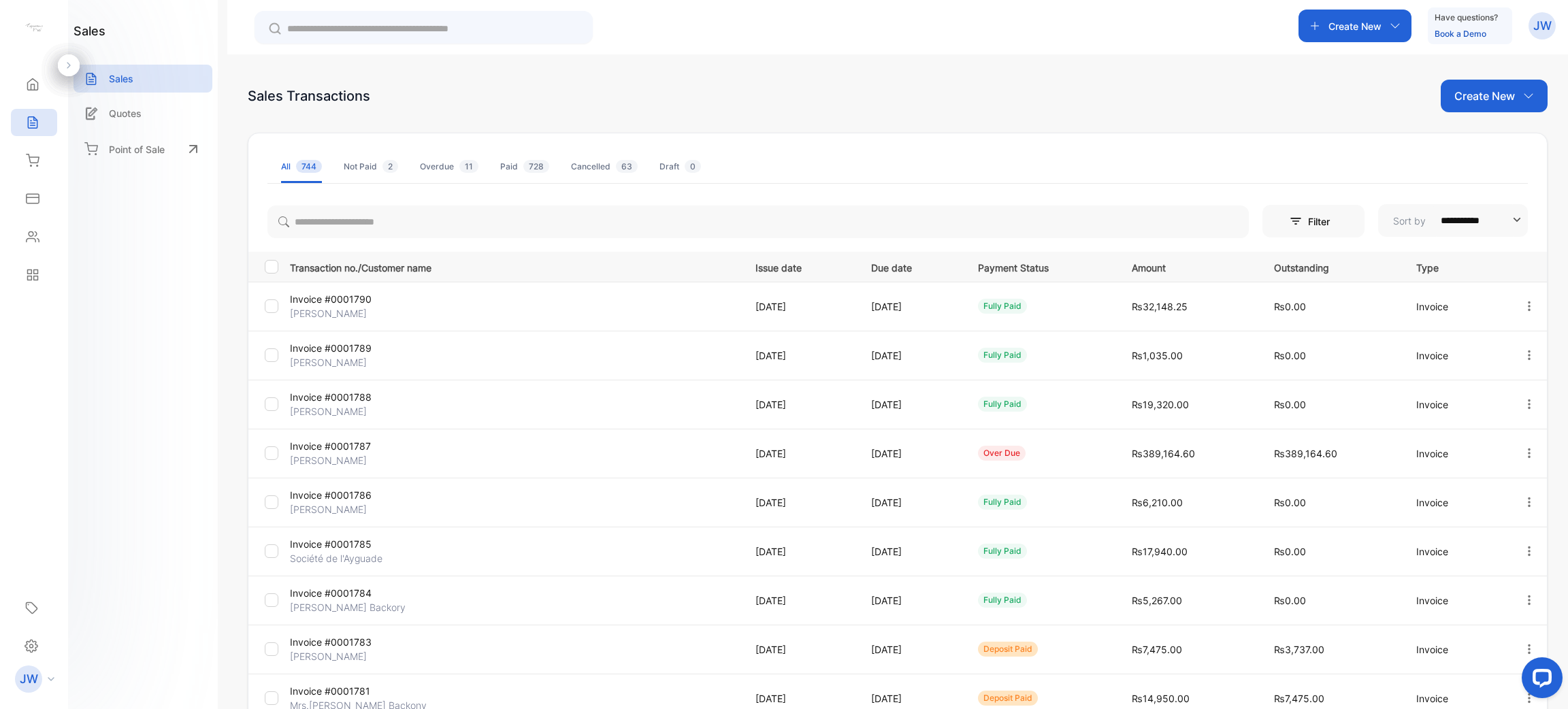
scroll to position [181, 0]
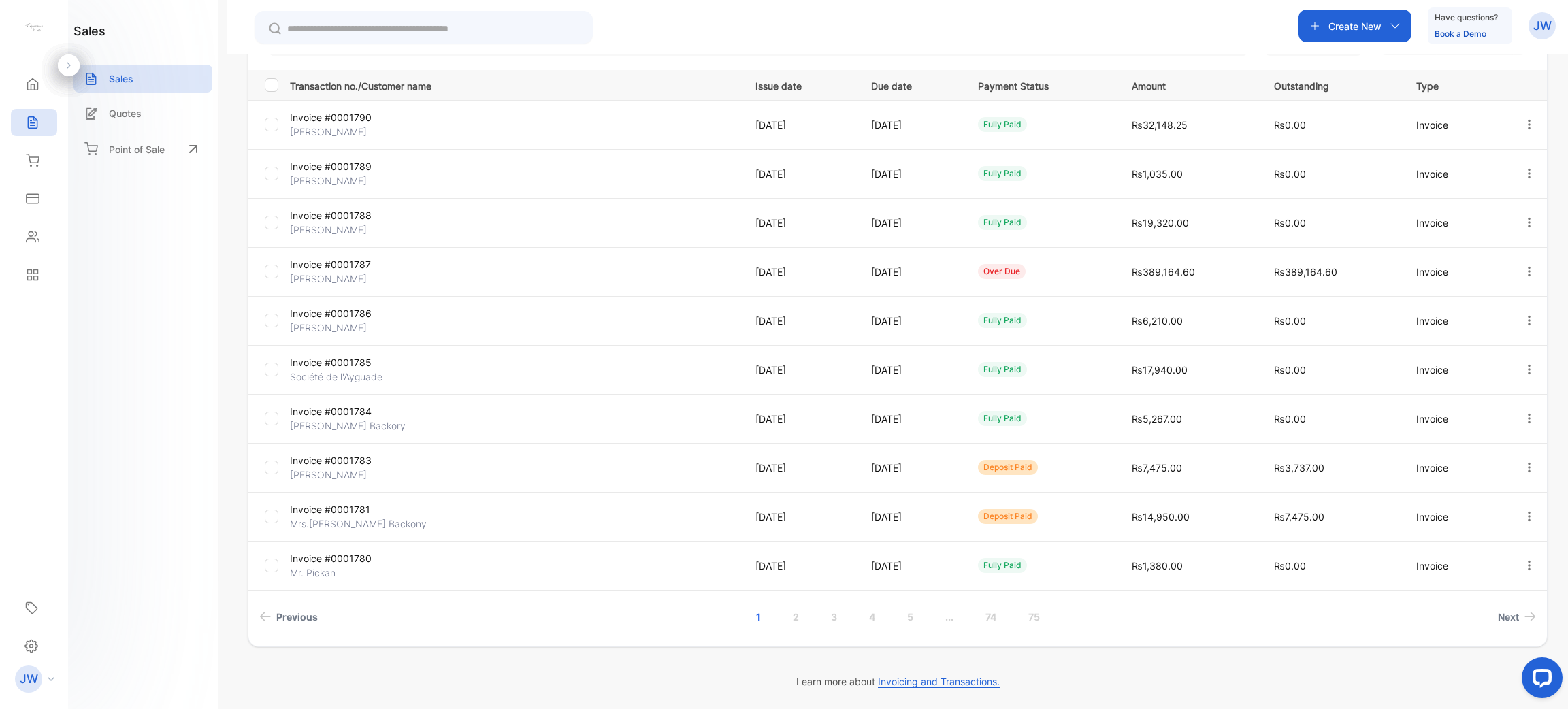
click at [947, 619] on link "..." at bounding box center [950, 617] width 41 height 25
click at [1011, 615] on link "..." at bounding box center [1006, 617] width 41 height 25
click at [969, 614] on link "13" at bounding box center [975, 617] width 44 height 25
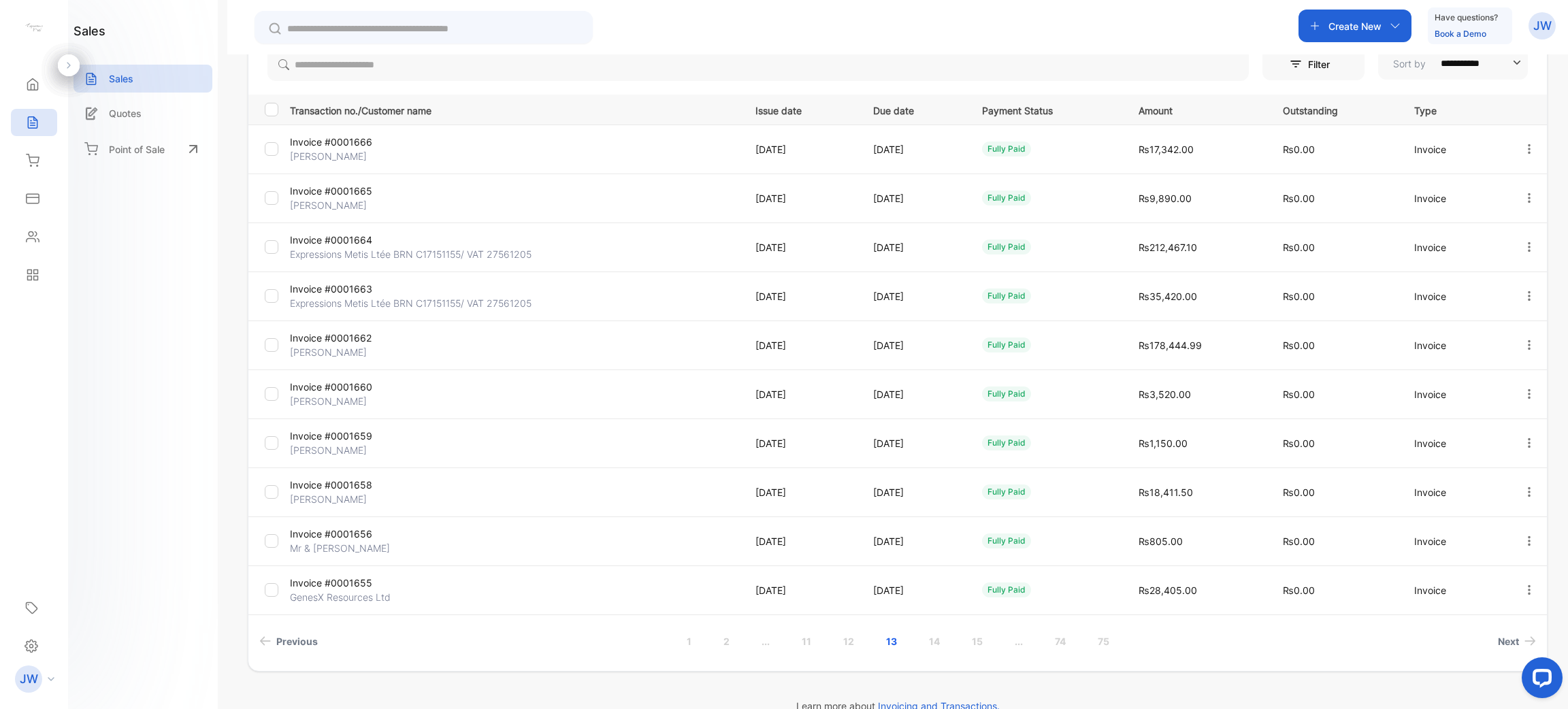
click at [350, 484] on p "Invoice #0001658" at bounding box center [364, 485] width 150 height 15
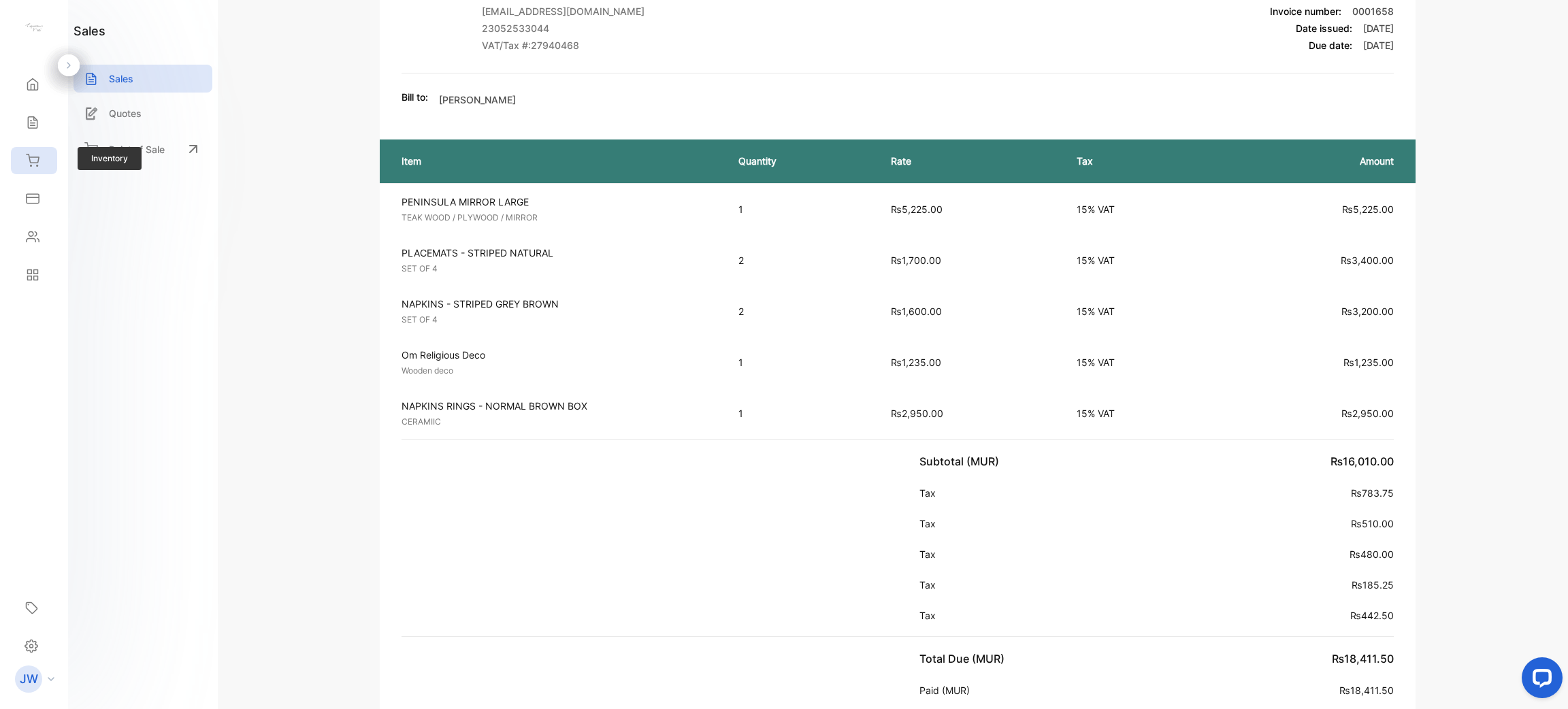
click at [26, 155] on icon at bounding box center [32, 160] width 14 height 14
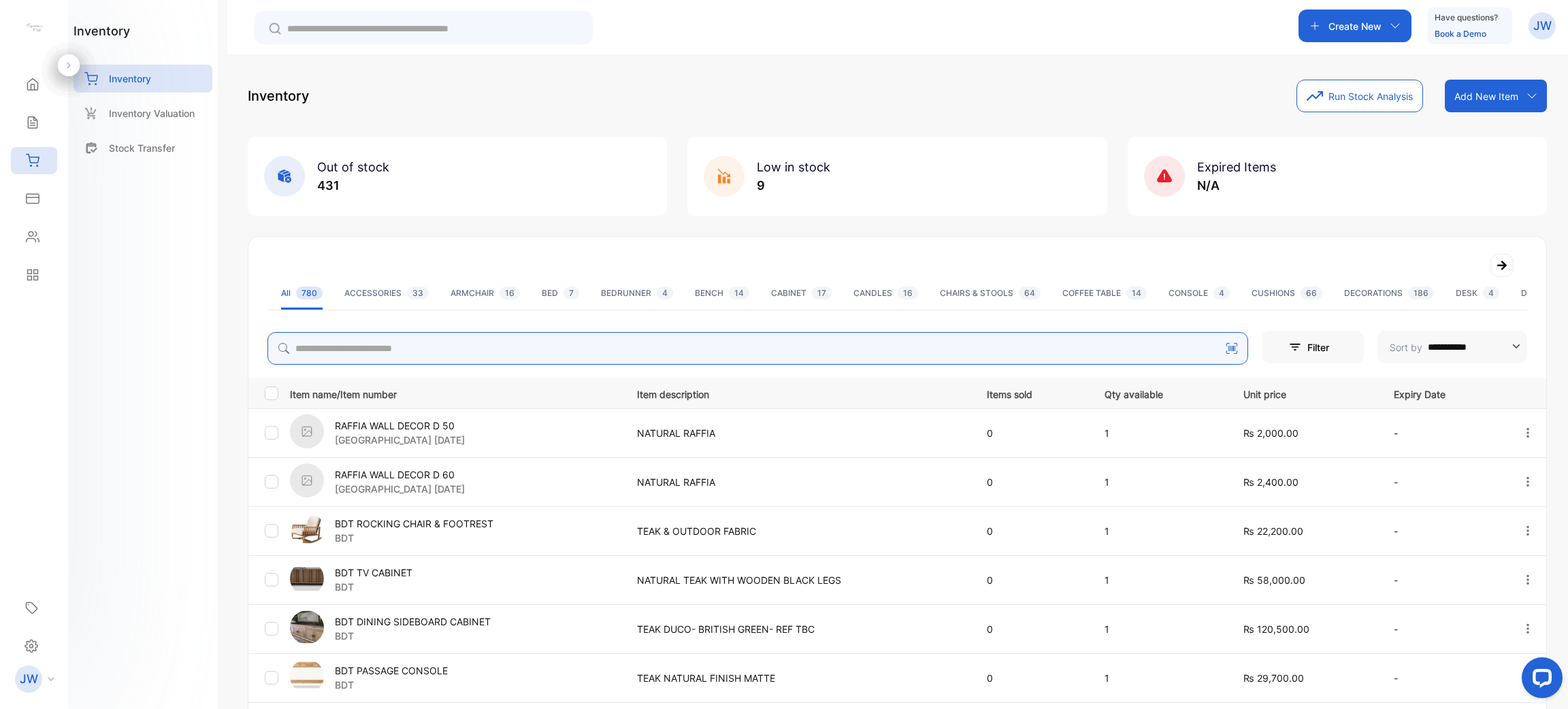
click at [395, 350] on input "search" at bounding box center [758, 348] width 981 height 33
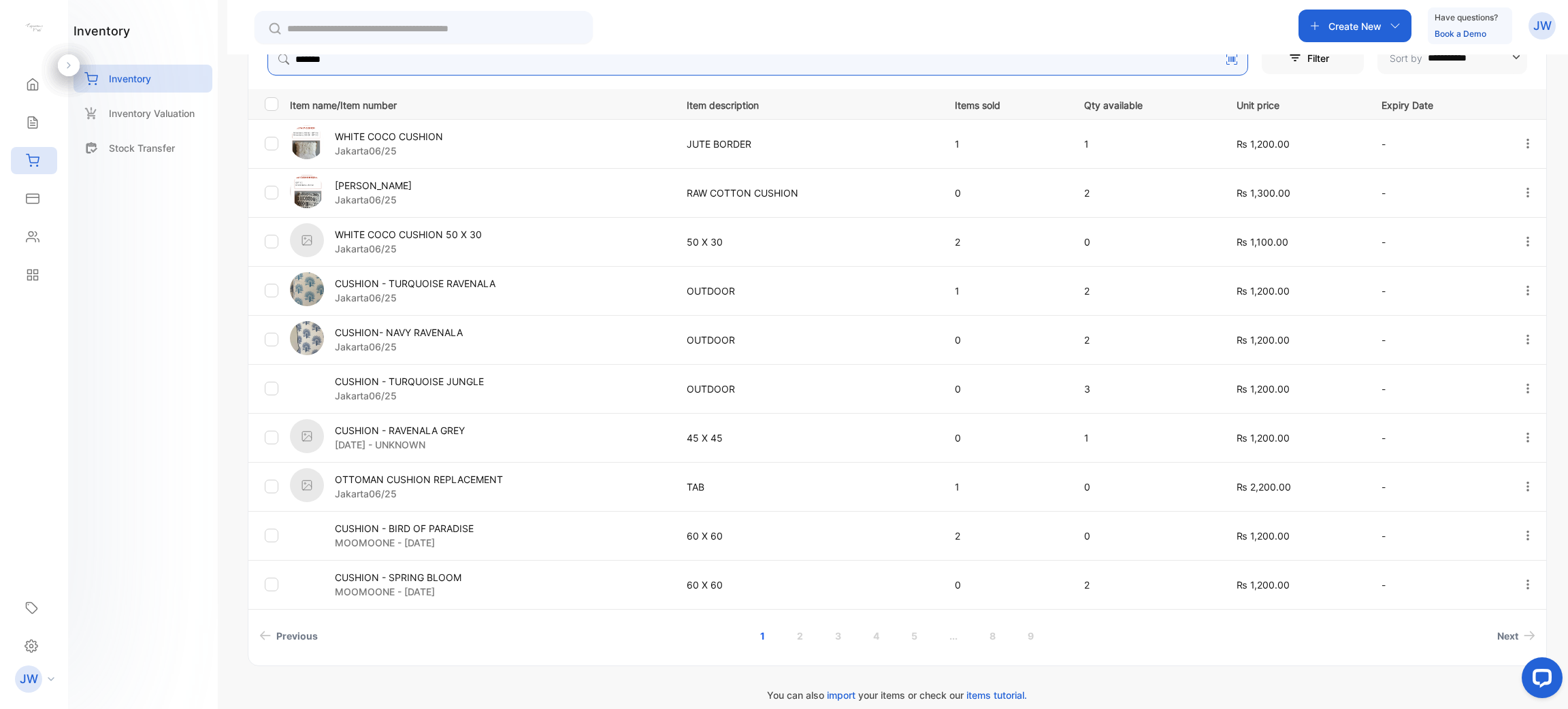
scroll to position [304, 0]
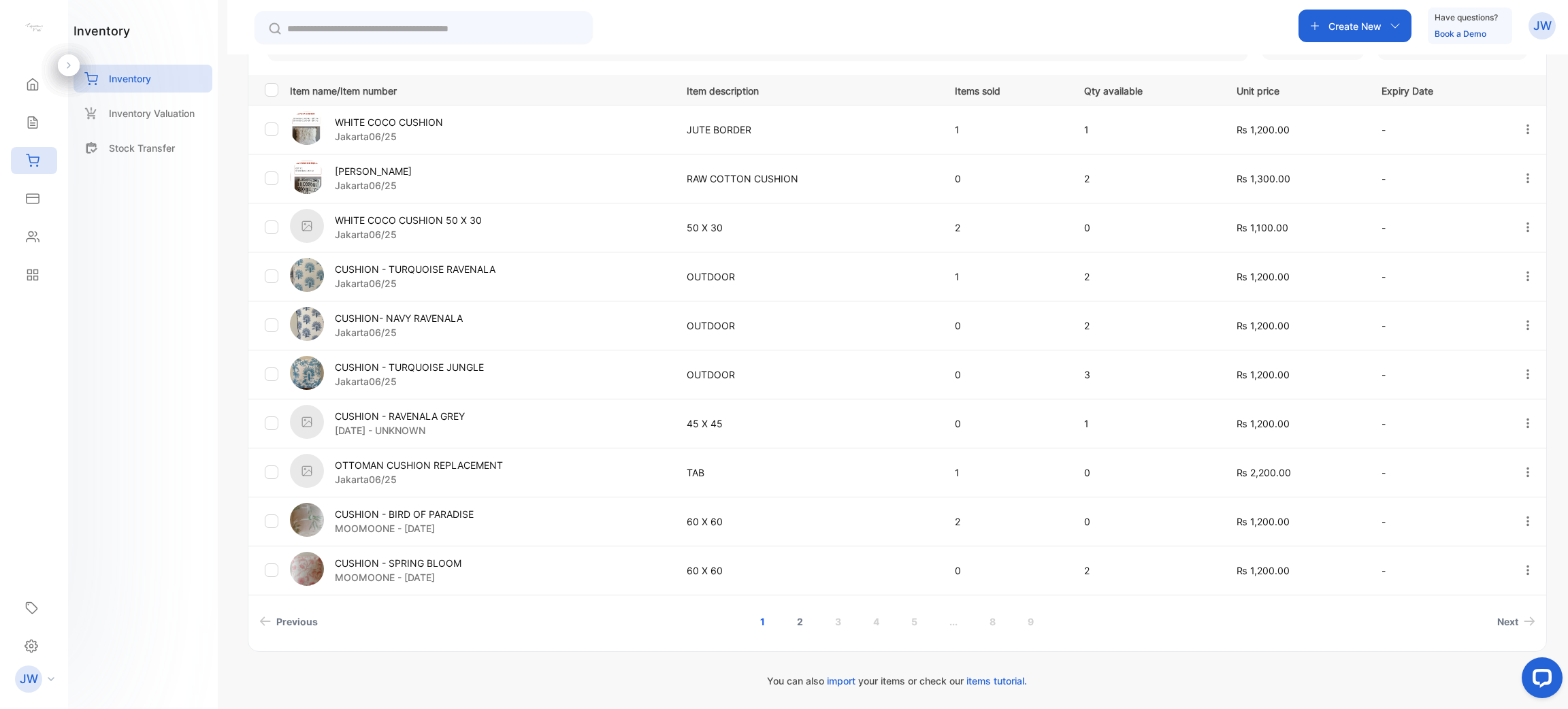
click at [804, 623] on link "2" at bounding box center [800, 622] width 39 height 25
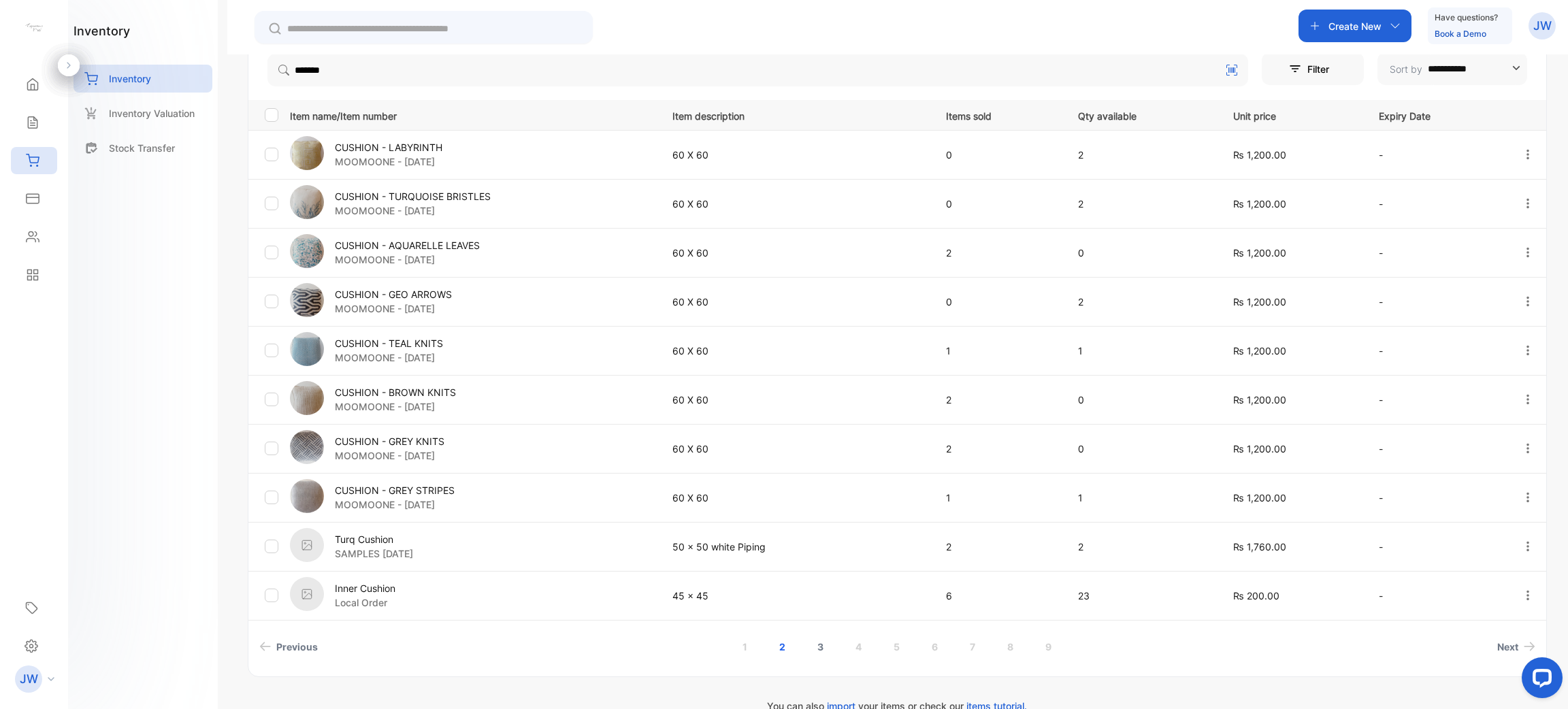
click at [814, 643] on link "3" at bounding box center [820, 647] width 39 height 25
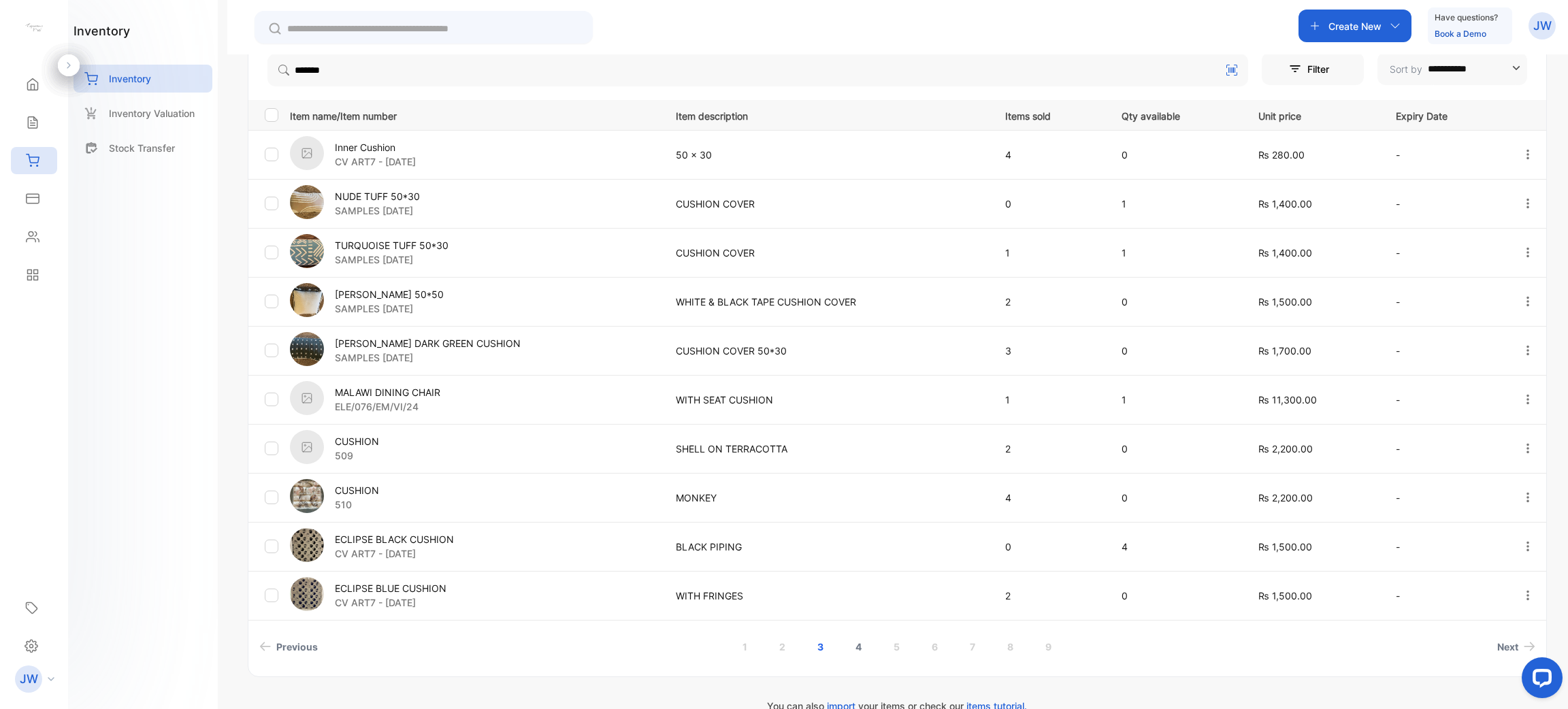
click at [851, 648] on link "4" at bounding box center [858, 647] width 39 height 25
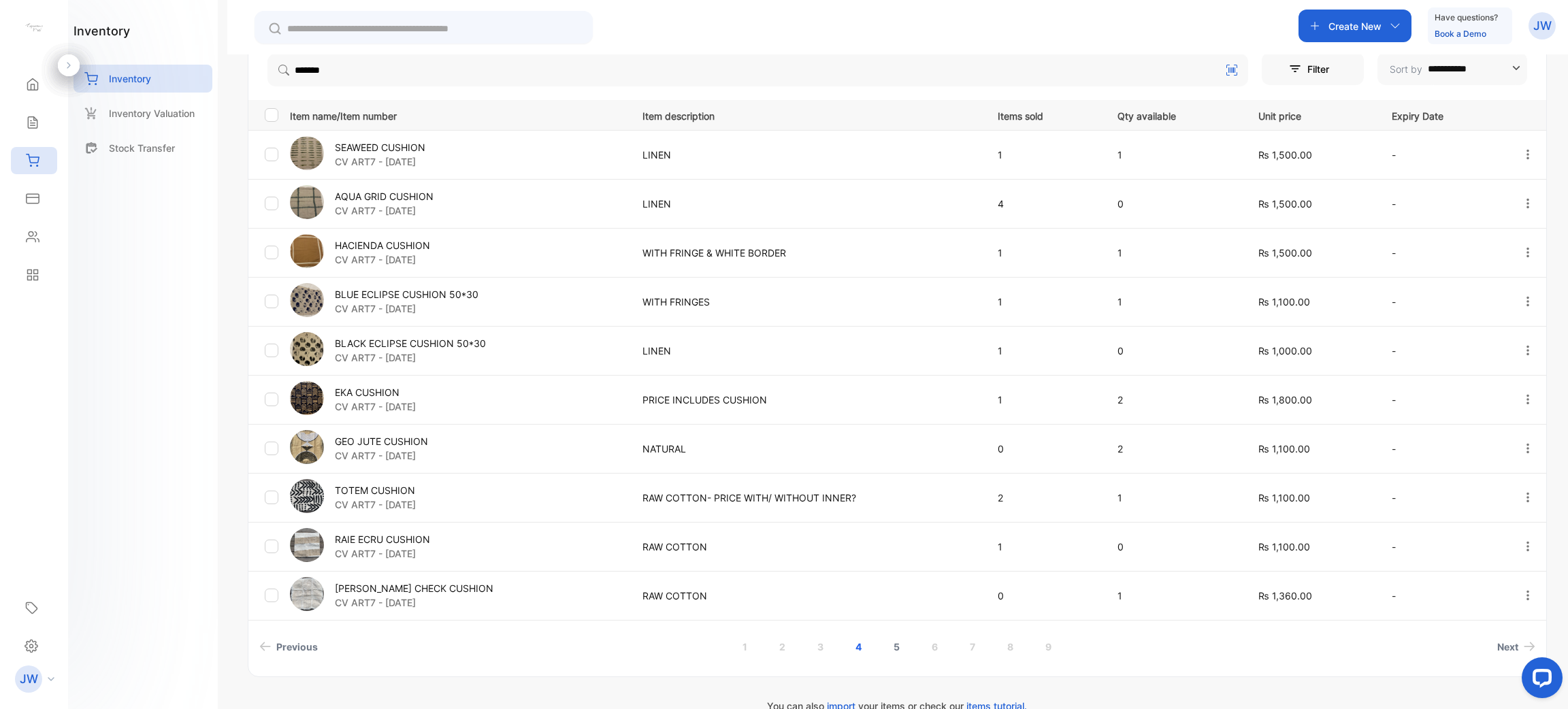
click at [895, 652] on link "5" at bounding box center [896, 647] width 39 height 25
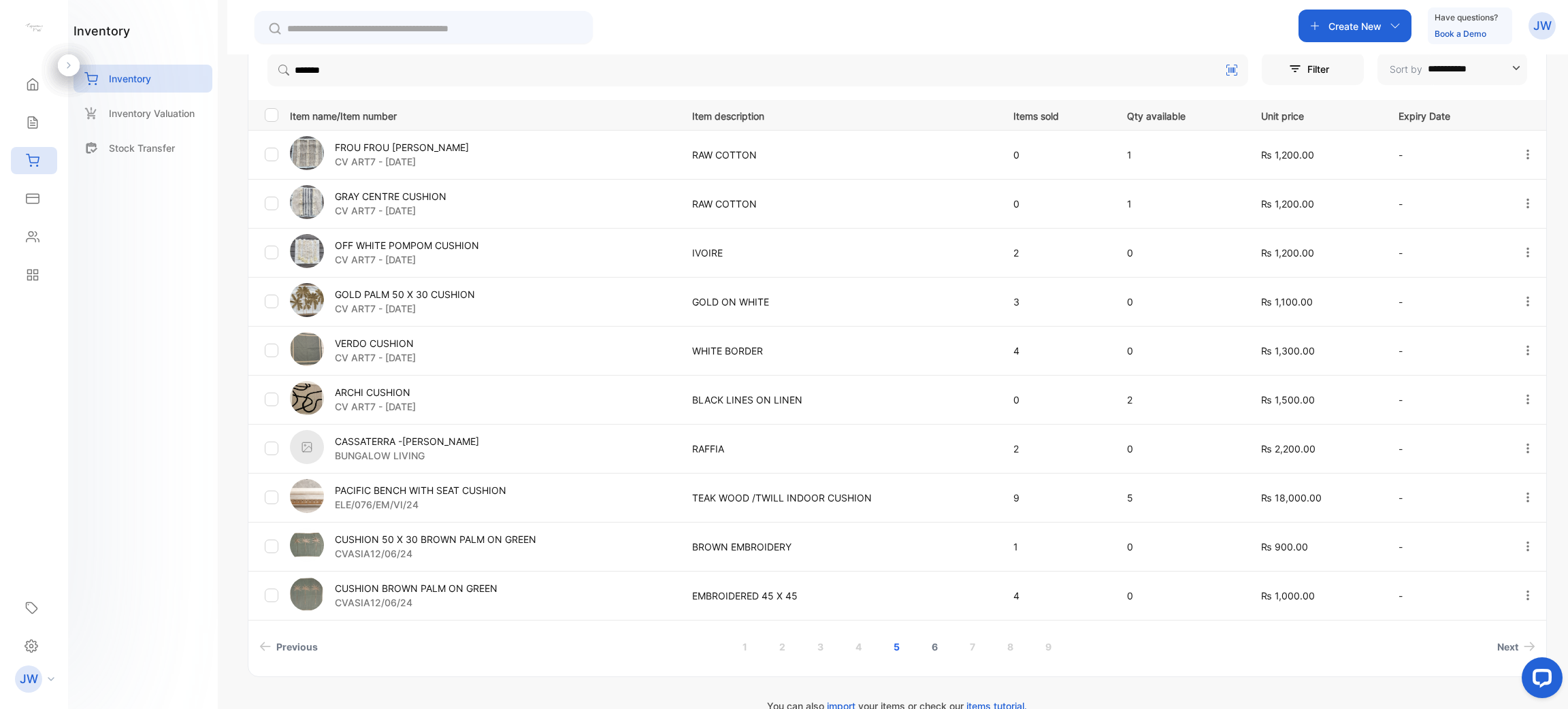
click at [926, 647] on link "6" at bounding box center [934, 647] width 39 height 25
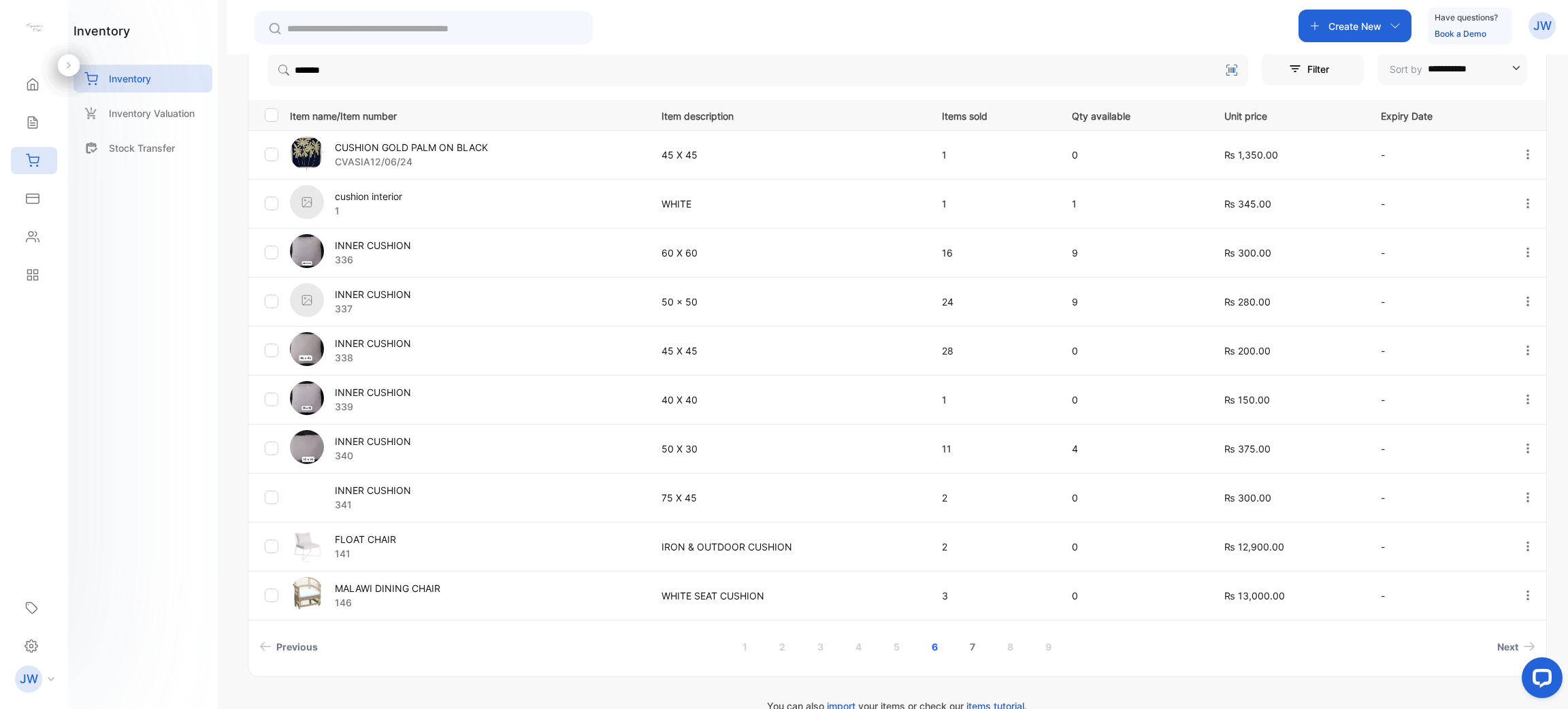
click at [961, 648] on link "7" at bounding box center [972, 647] width 38 height 25
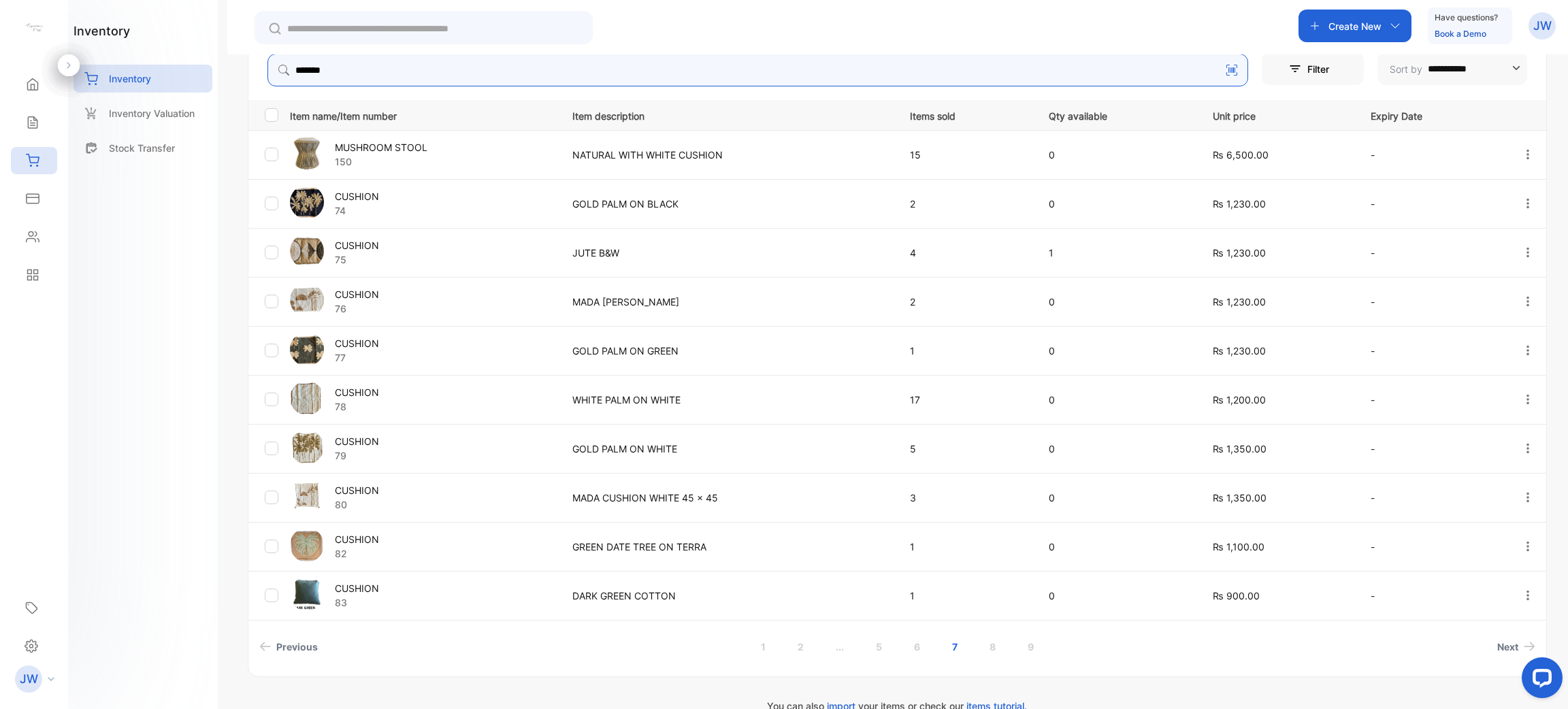
click at [354, 84] on input "*******" at bounding box center [758, 70] width 981 height 33
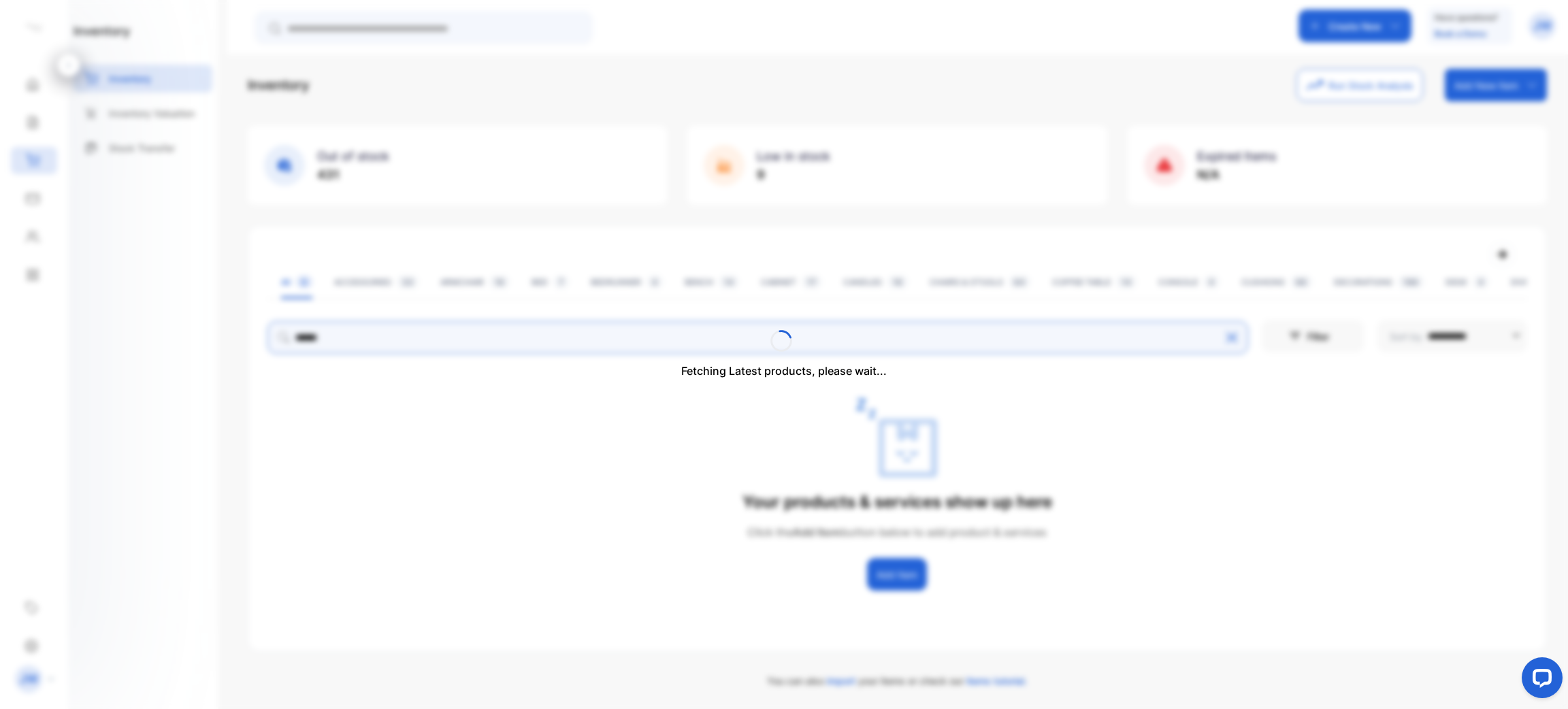
scroll to position [0, 0]
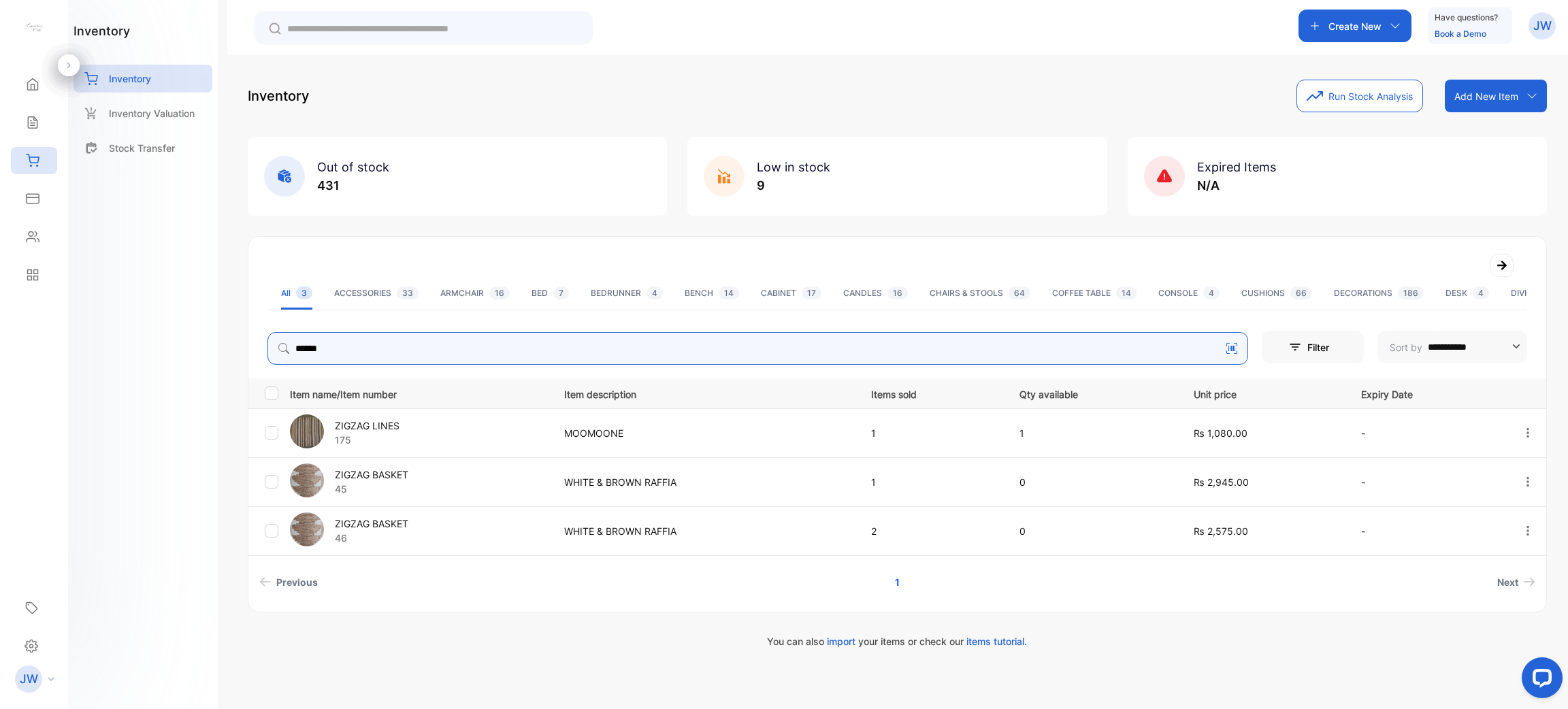
drag, startPoint x: 348, startPoint y: 359, endPoint x: 230, endPoint y: 342, distance: 119.2
click at [230, 342] on div "**********" at bounding box center [898, 408] width 1341 height 709
type input "****"
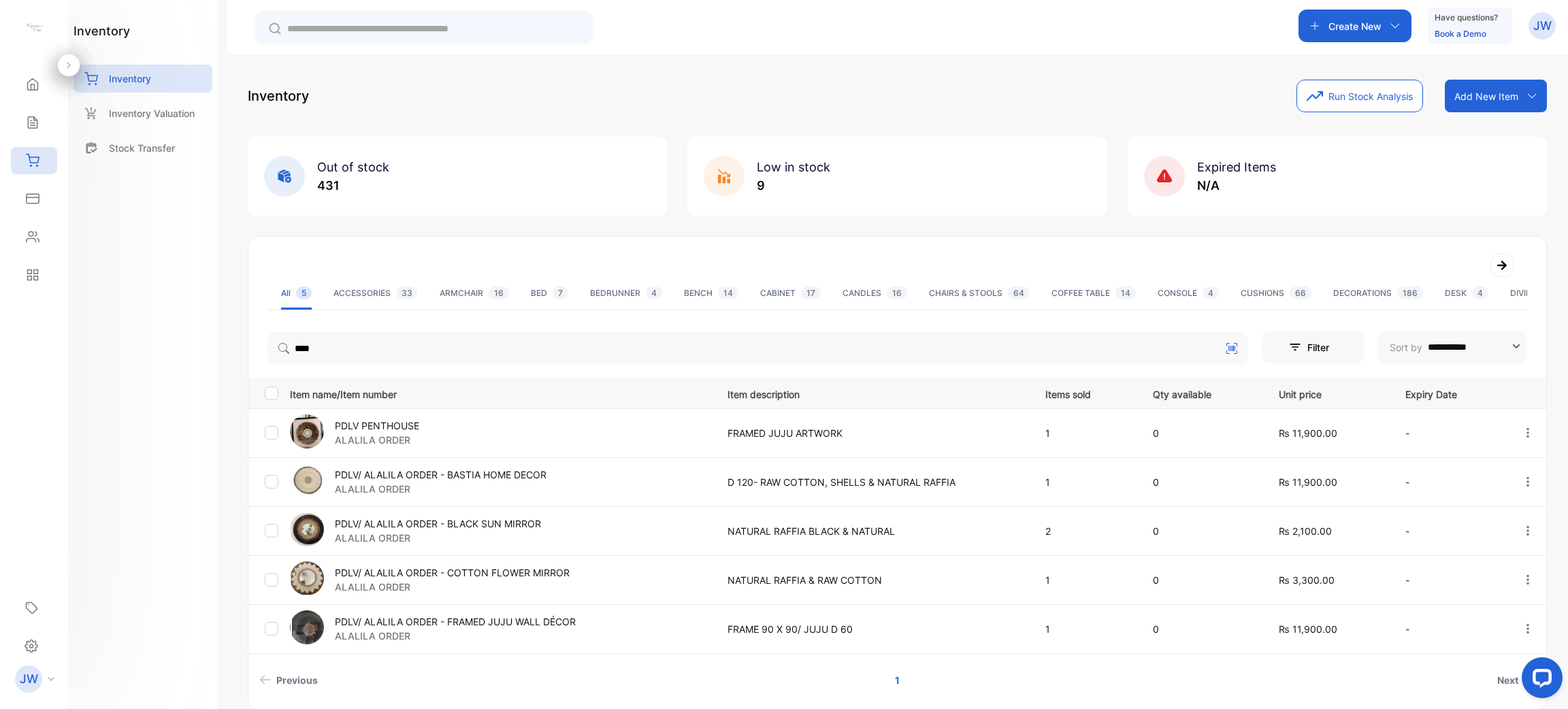
click at [372, 433] on p "ALALILA ORDER" at bounding box center [377, 440] width 84 height 15
